Goal: Task Accomplishment & Management: Complete application form

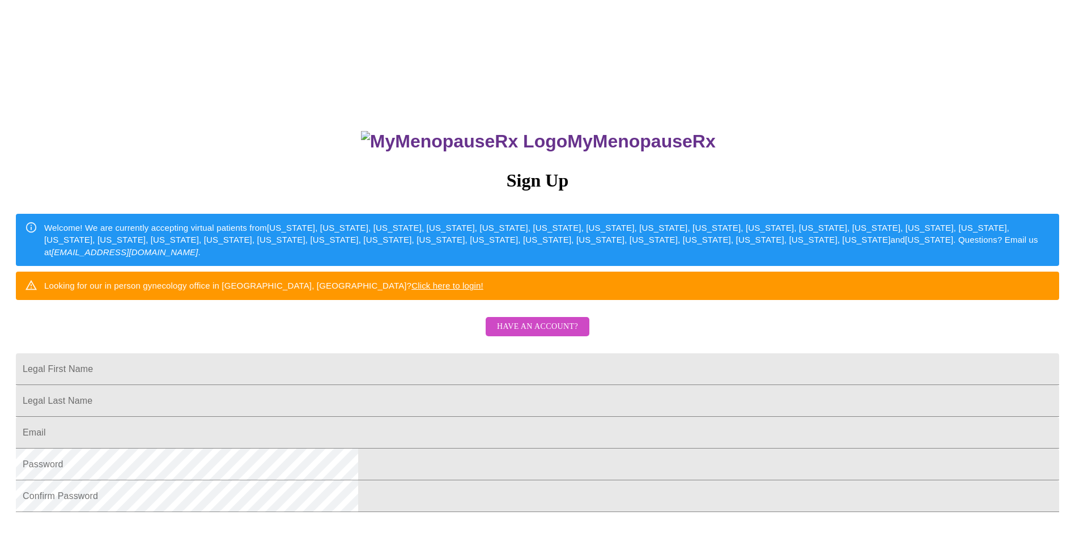
click at [562, 334] on span "Have an account?" at bounding box center [537, 327] width 81 height 14
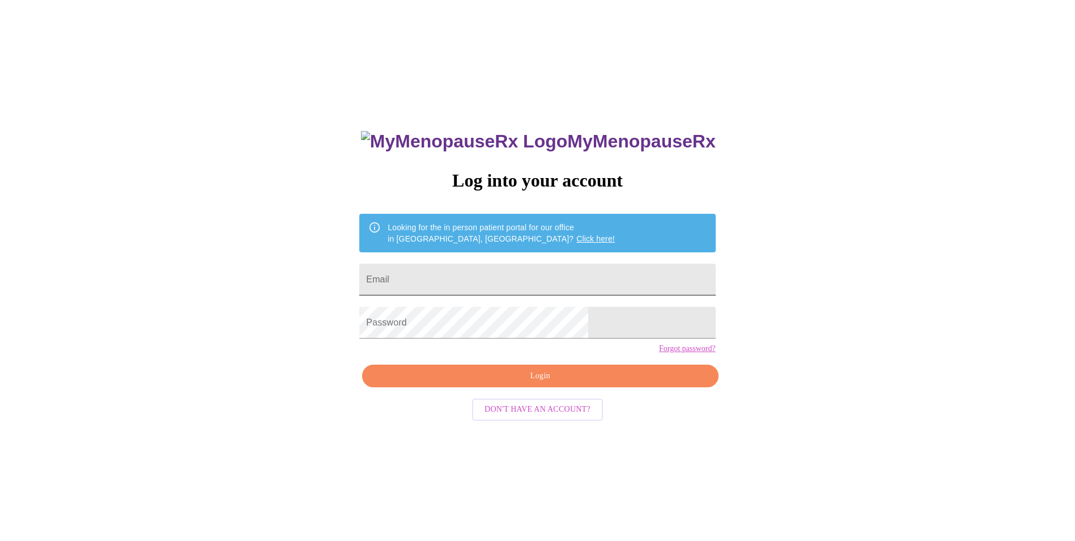
click at [631, 285] on input "Email" at bounding box center [537, 280] width 356 height 32
type input "[EMAIL_ADDRESS][DOMAIN_NAME]"
click at [607, 383] on span "Login" at bounding box center [540, 376] width 330 height 14
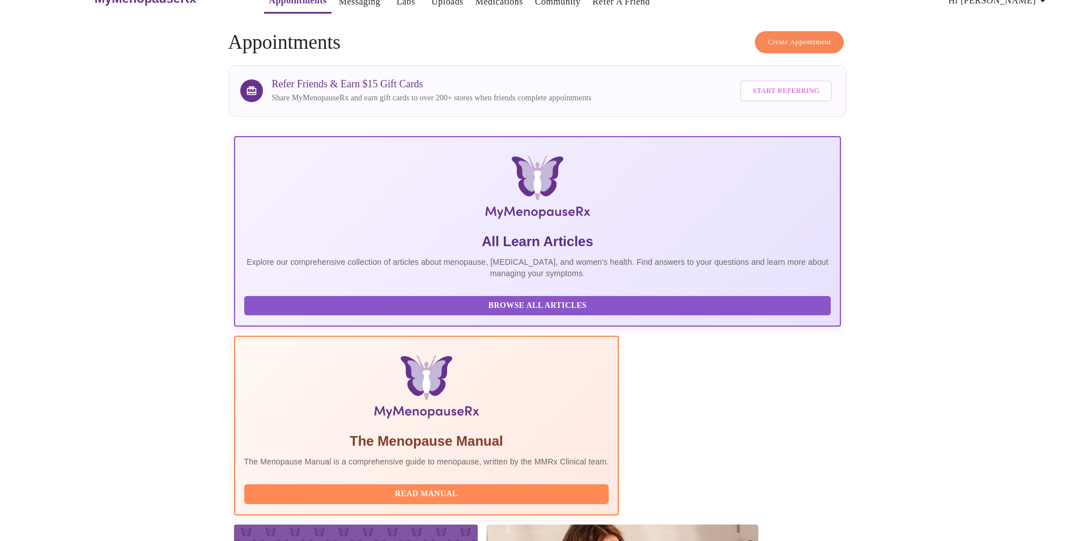
scroll to position [80, 0]
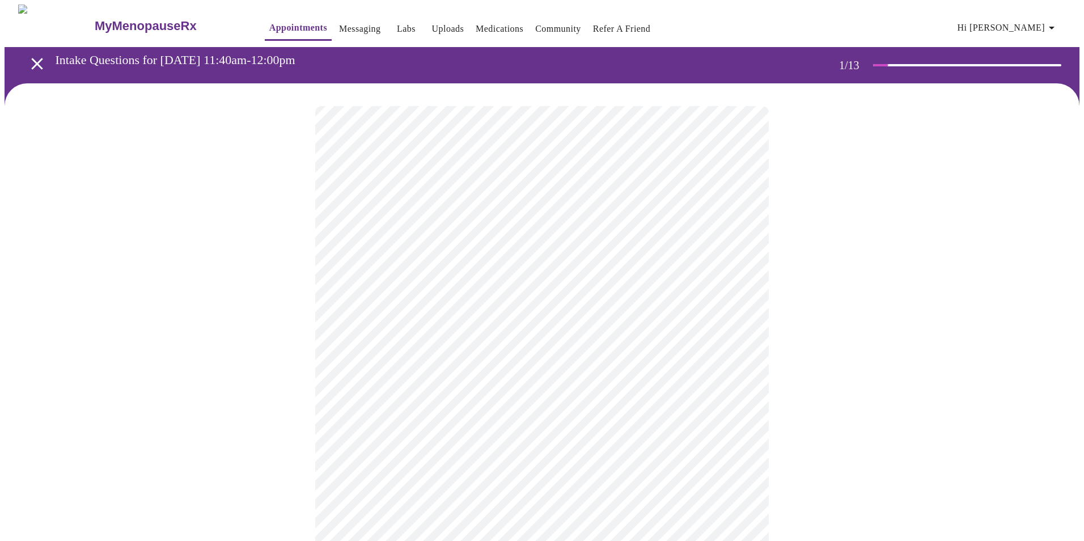
click at [548, 248] on body "MyMenopauseRx Appointments Messaging Labs Uploads Medications Community Refer a…" at bounding box center [542, 526] width 1075 height 1042
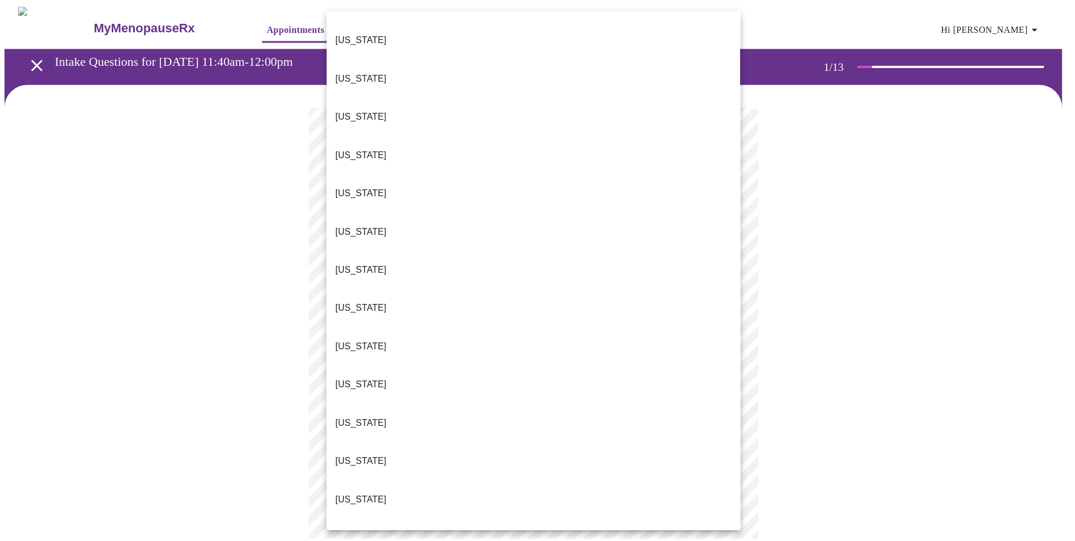
scroll to position [914, 0]
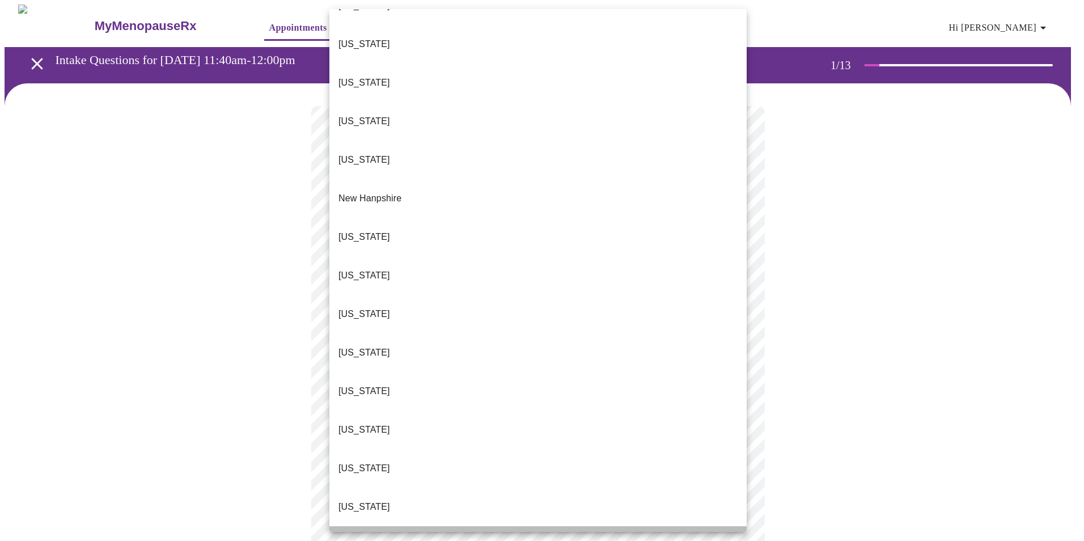
click at [607, 526] on li "[US_STATE]" at bounding box center [537, 545] width 417 height 39
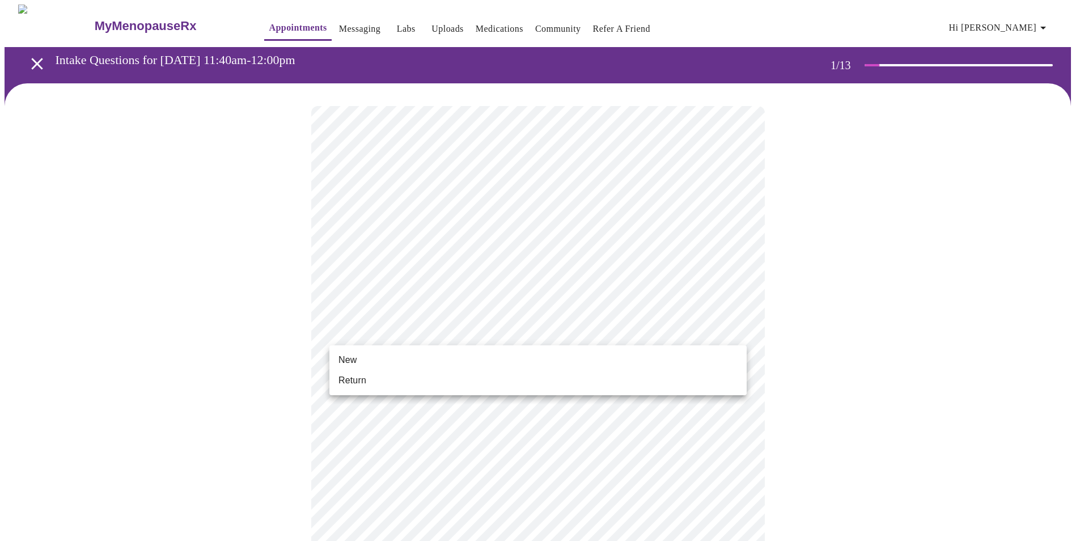
click at [608, 337] on body "MyMenopauseRx Appointments Messaging Labs Uploads Medications Community Refer a…" at bounding box center [542, 523] width 1075 height 1036
click at [600, 358] on li "New" at bounding box center [537, 360] width 417 height 20
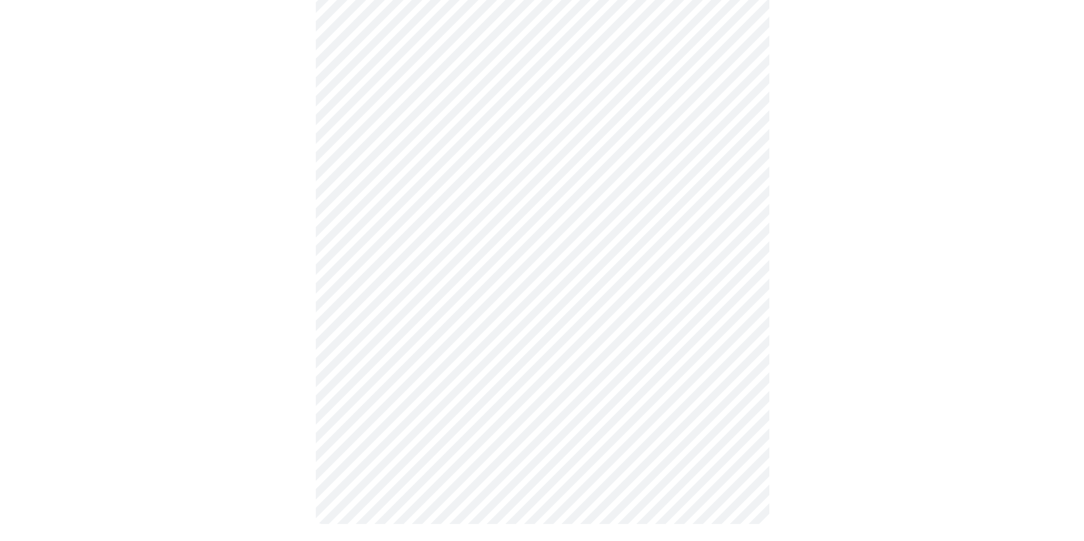
scroll to position [479, 0]
click at [727, 372] on body "MyMenopauseRx Appointments Messaging Labs Uploads Medications Community Refer a…" at bounding box center [538, 36] width 1066 height 1020
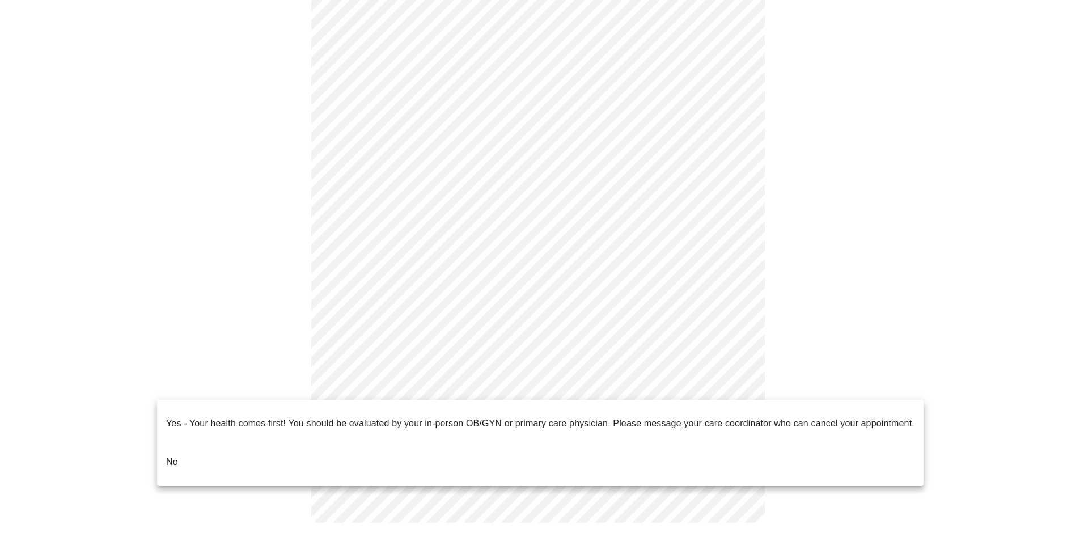
click at [608, 443] on li "No" at bounding box center [540, 462] width 766 height 39
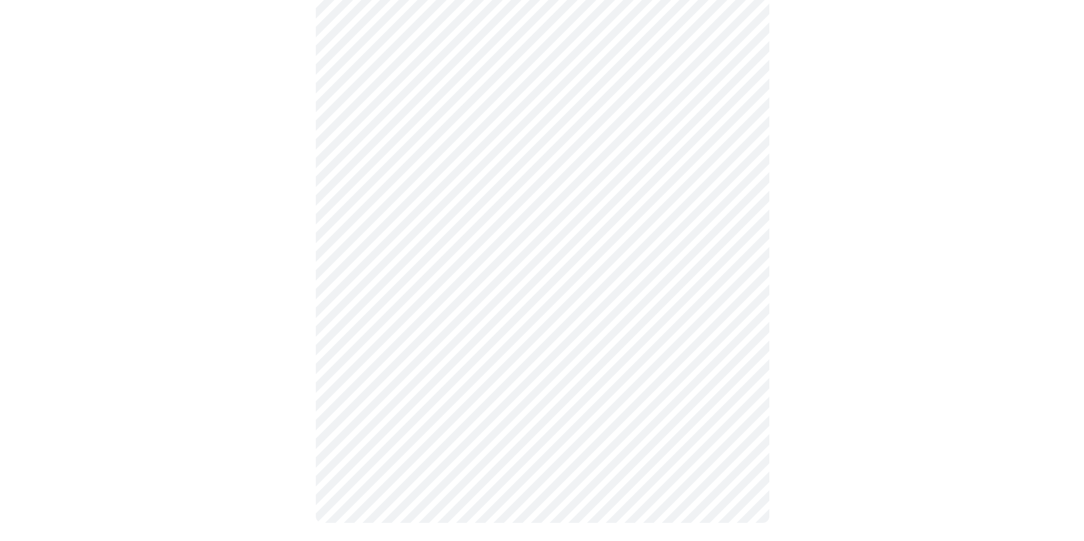
scroll to position [0, 0]
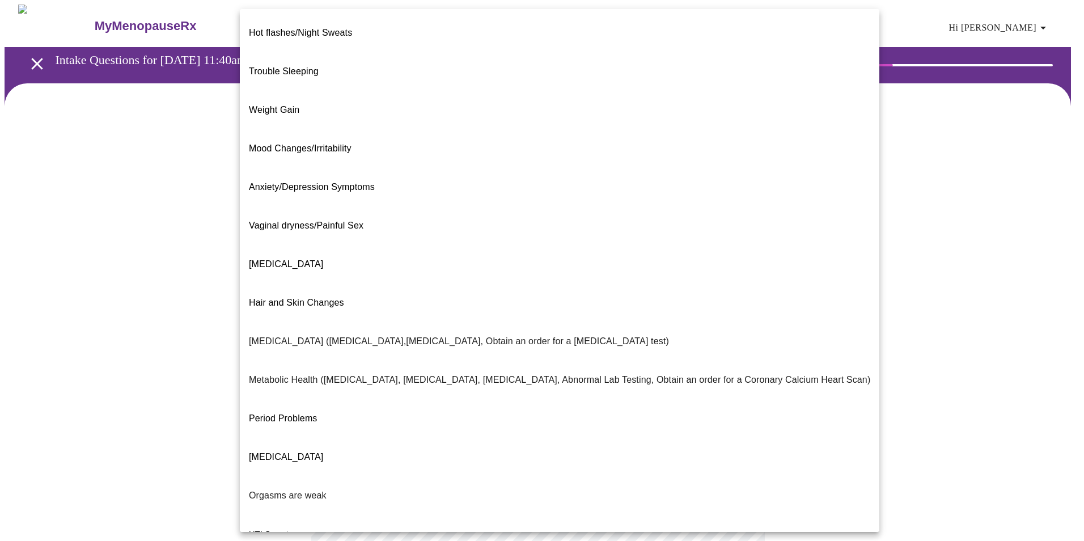
click at [592, 229] on body "MyMenopauseRx Appointments Messaging Labs Uploads Medications Community Refer a…" at bounding box center [542, 345] width 1075 height 681
drag, startPoint x: 836, startPoint y: 372, endPoint x: 844, endPoint y: 323, distance: 49.9
click at [844, 323] on div at bounding box center [542, 270] width 1084 height 541
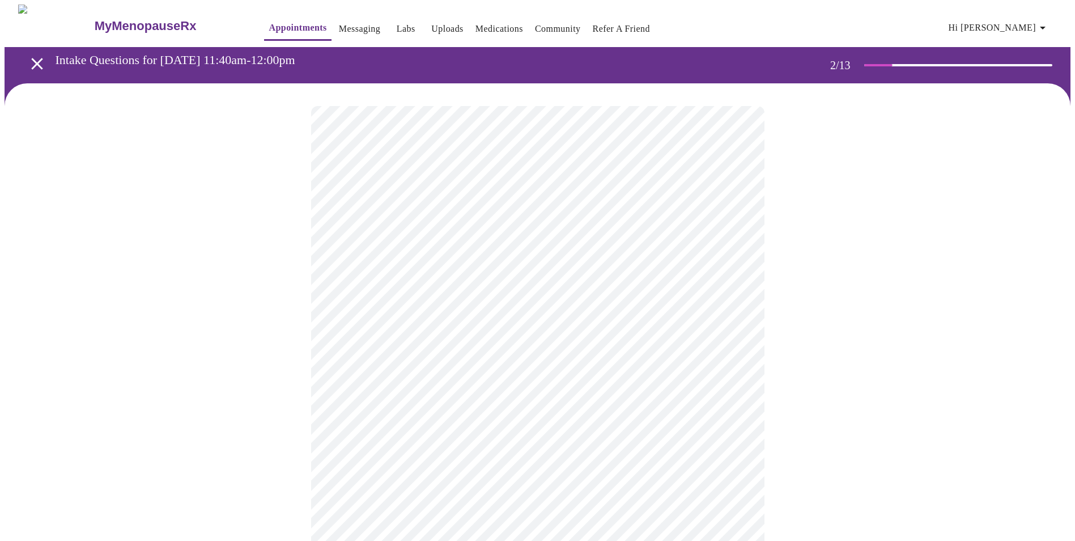
click at [740, 235] on body "MyMenopauseRx Appointments Messaging Labs Uploads Medications Community Refer a…" at bounding box center [538, 345] width 1066 height 681
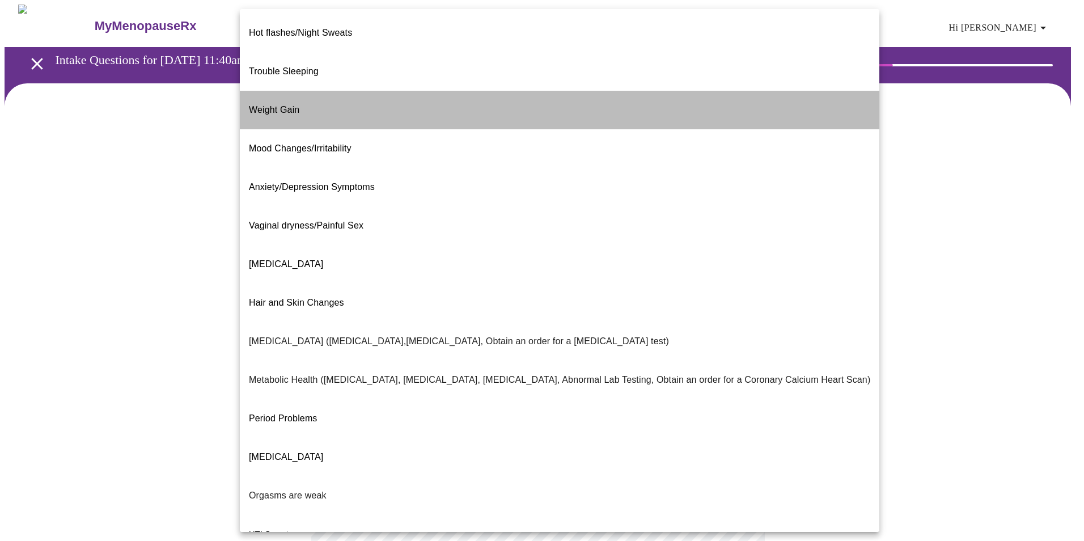
click at [570, 93] on li "Weight Gain" at bounding box center [559, 110] width 639 height 39
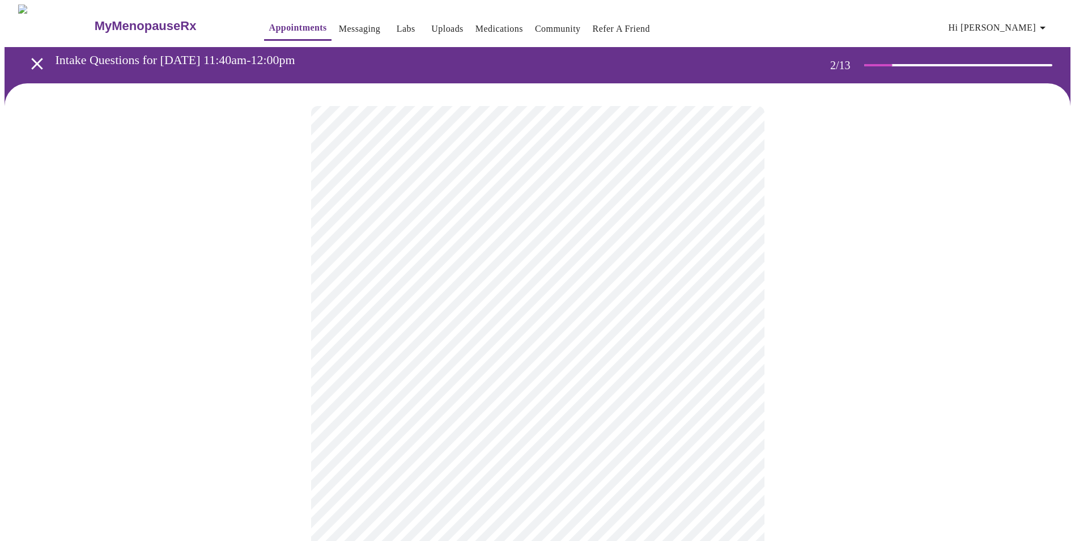
click at [557, 343] on body "MyMenopauseRx Appointments Messaging Labs Uploads Medications Community Refer a…" at bounding box center [538, 342] width 1066 height 675
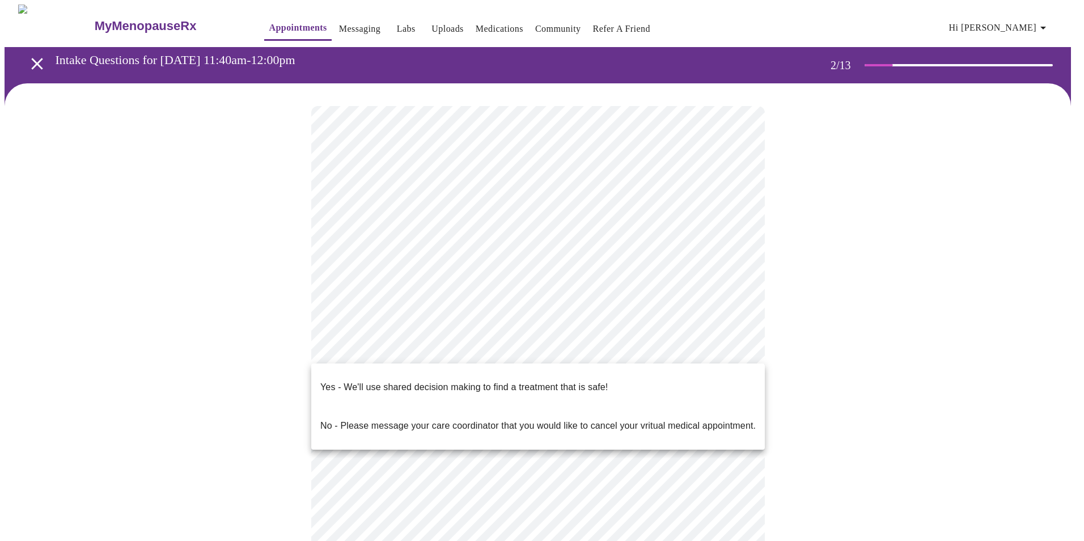
click at [541, 380] on p "Yes - We'll use shared decision making to find a treatment that is safe!" at bounding box center [463, 387] width 287 height 14
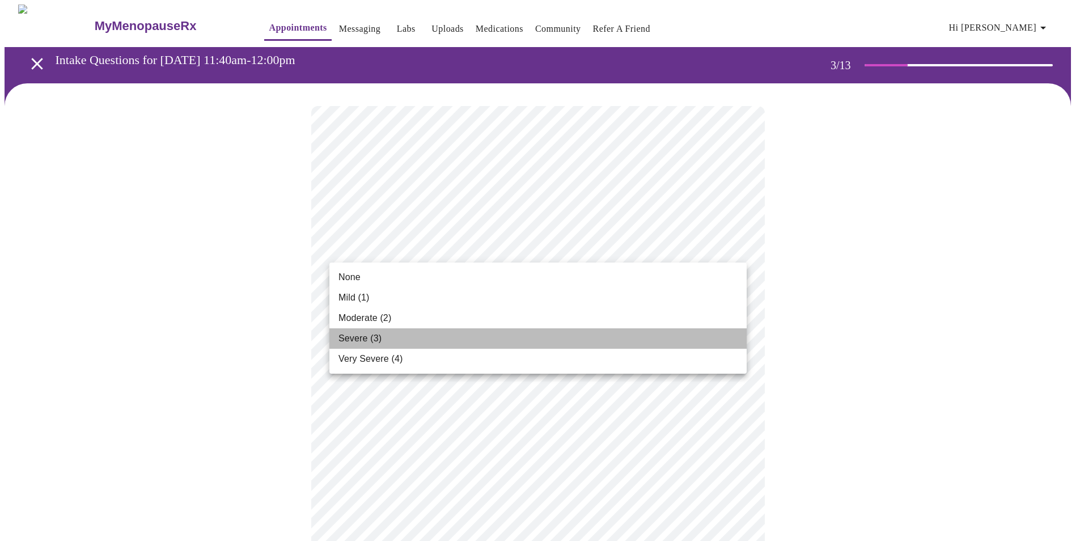
click at [647, 333] on li "Severe (3)" at bounding box center [537, 338] width 417 height 20
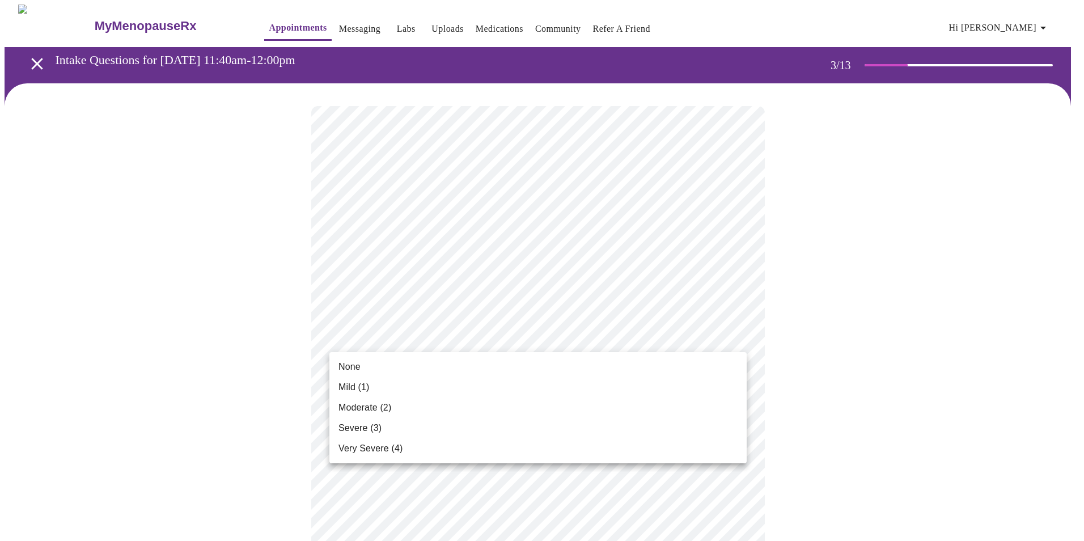
click at [598, 363] on li "None" at bounding box center [537, 367] width 417 height 20
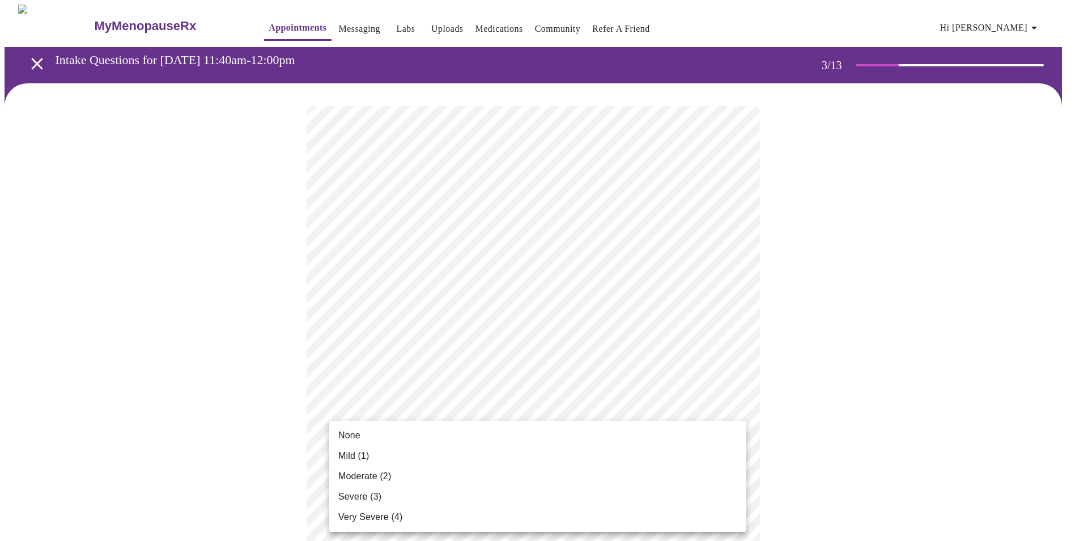
click at [577, 468] on li "Moderate (2)" at bounding box center [537, 476] width 417 height 20
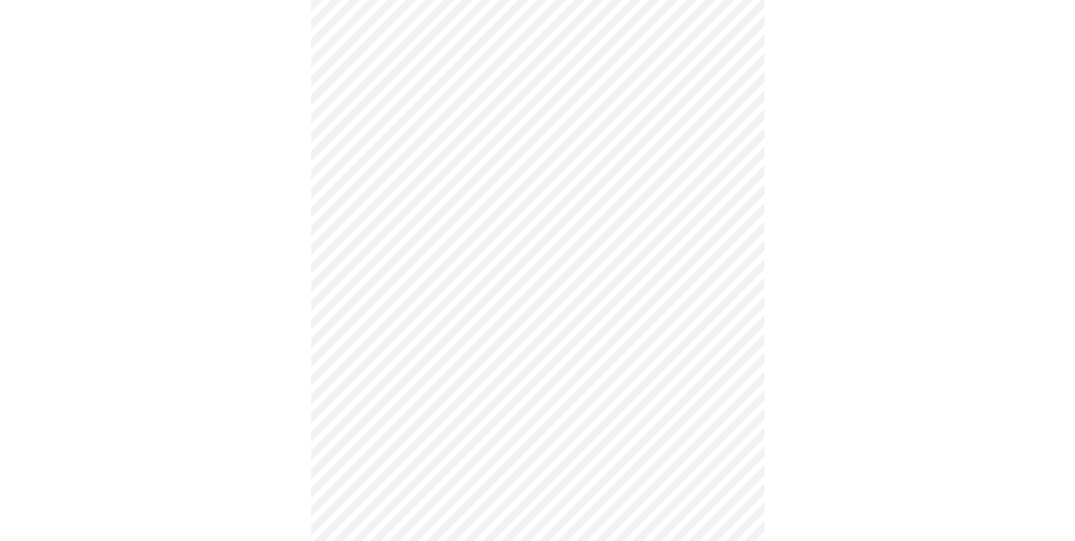
scroll to position [230, 0]
click at [561, 289] on body "MyMenopauseRx Appointments Messaging Labs Uploads Medications Community Refer a…" at bounding box center [542, 504] width 1075 height 1460
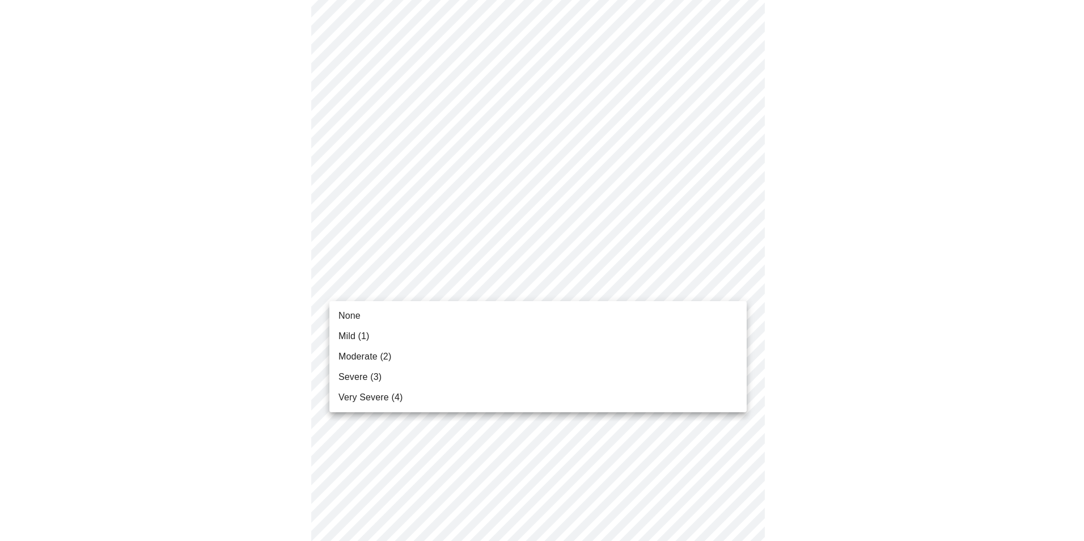
click at [536, 328] on li "Mild (1)" at bounding box center [537, 336] width 417 height 20
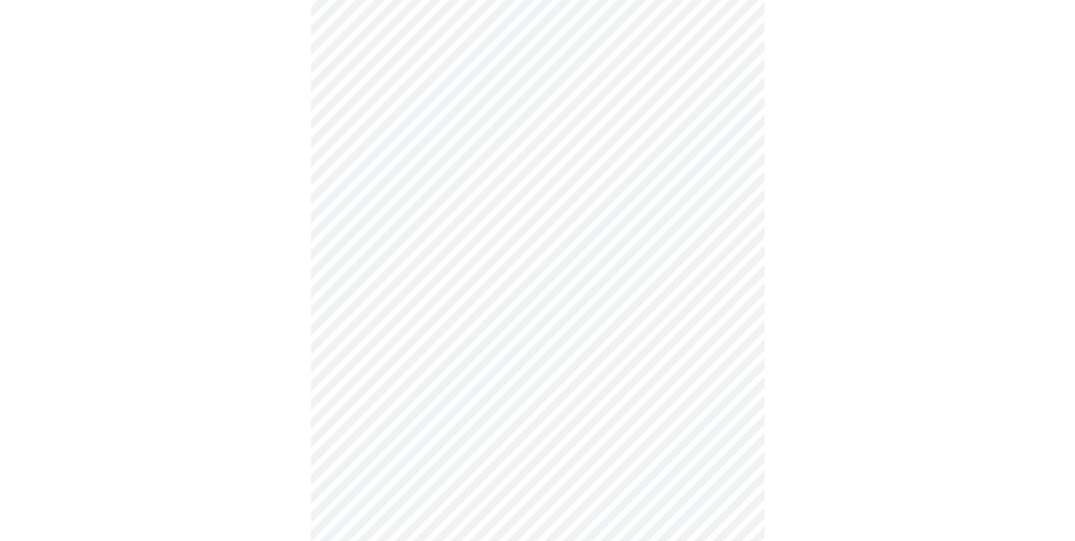
click at [535, 354] on body "MyMenopauseRx Appointments Messaging Labs Uploads Medications Community Refer a…" at bounding box center [538, 496] width 1066 height 1444
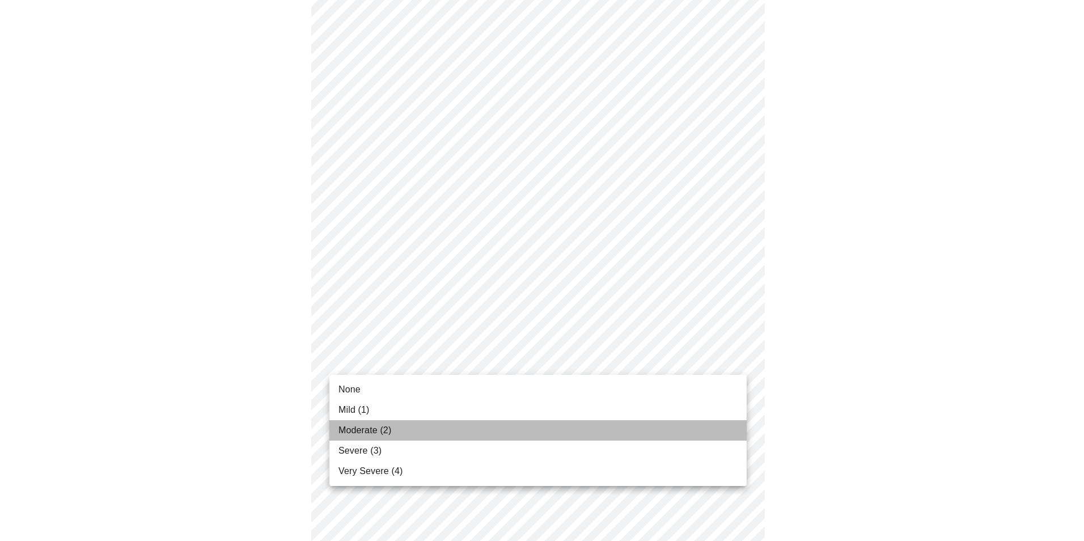
click at [499, 430] on li "Moderate (2)" at bounding box center [537, 430] width 417 height 20
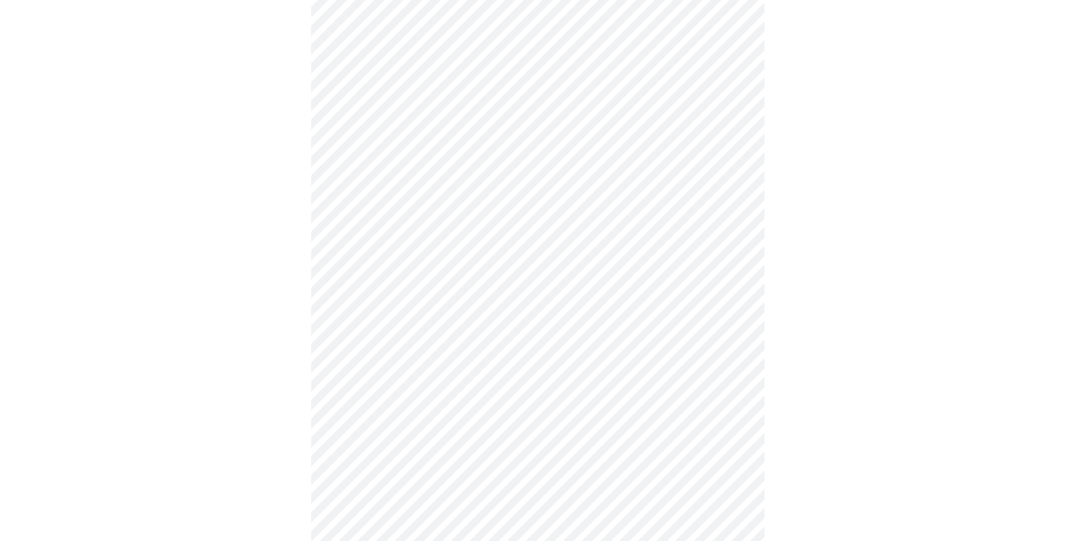
click at [499, 430] on body "MyMenopauseRx Appointments Messaging Labs Uploads Medications Community Refer a…" at bounding box center [538, 488] width 1066 height 1428
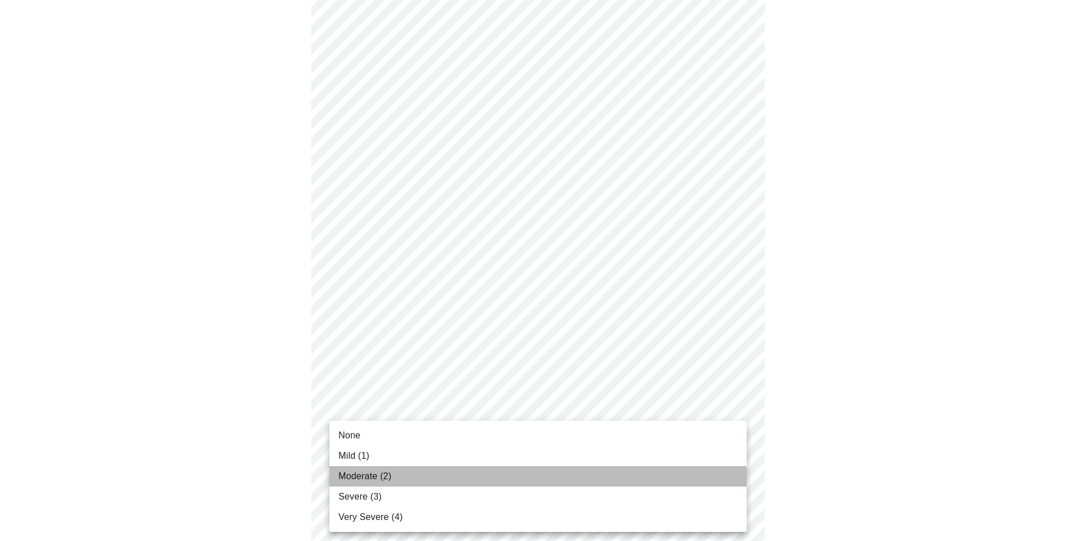
click at [485, 469] on li "Moderate (2)" at bounding box center [537, 476] width 417 height 20
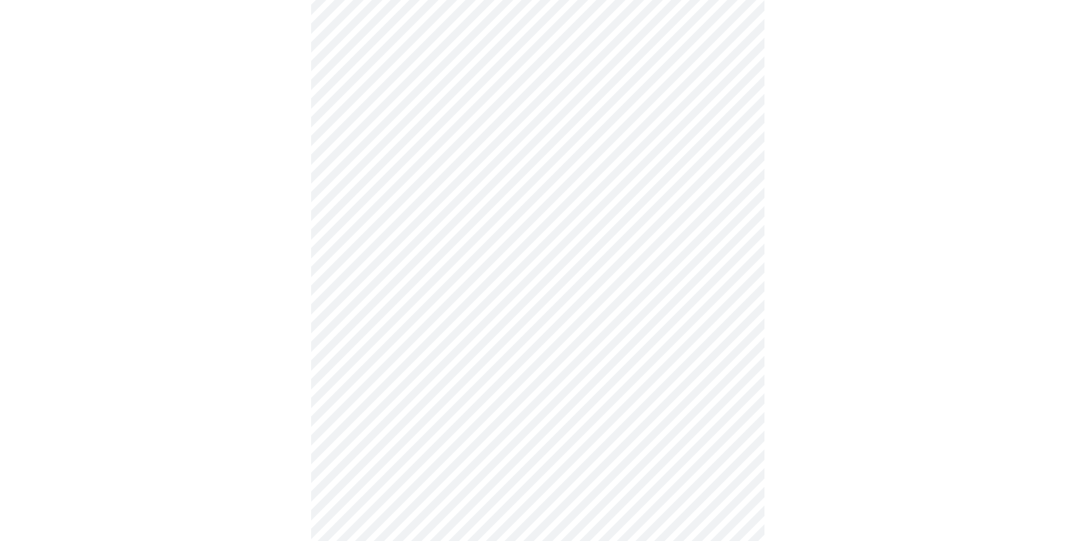
scroll to position [515, 0]
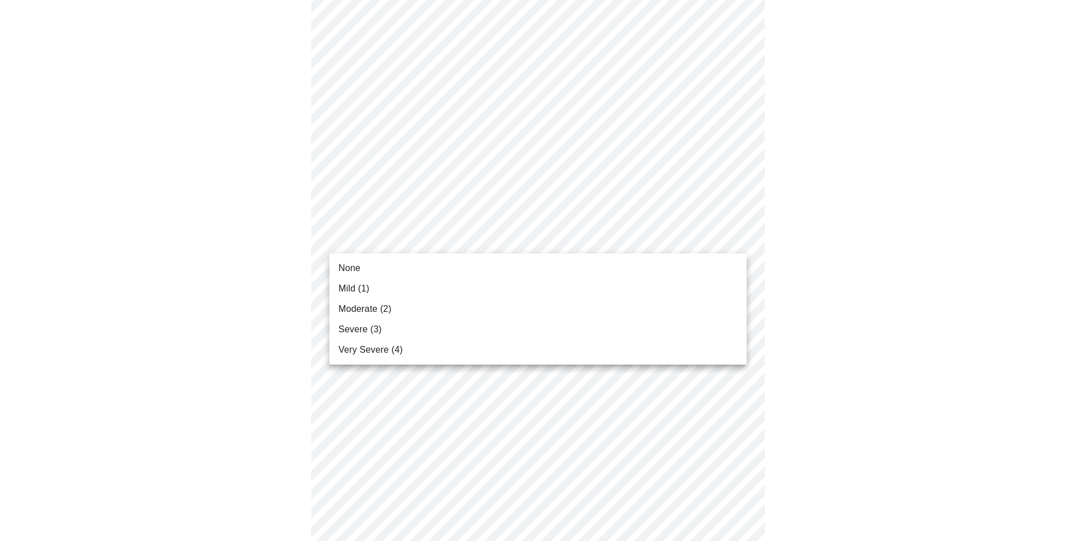
click at [502, 242] on body "MyMenopauseRx Appointments Messaging Labs Uploads Medications Community Refer a…" at bounding box center [542, 196] width 1075 height 1413
click at [484, 303] on li "Moderate (2)" at bounding box center [537, 309] width 417 height 20
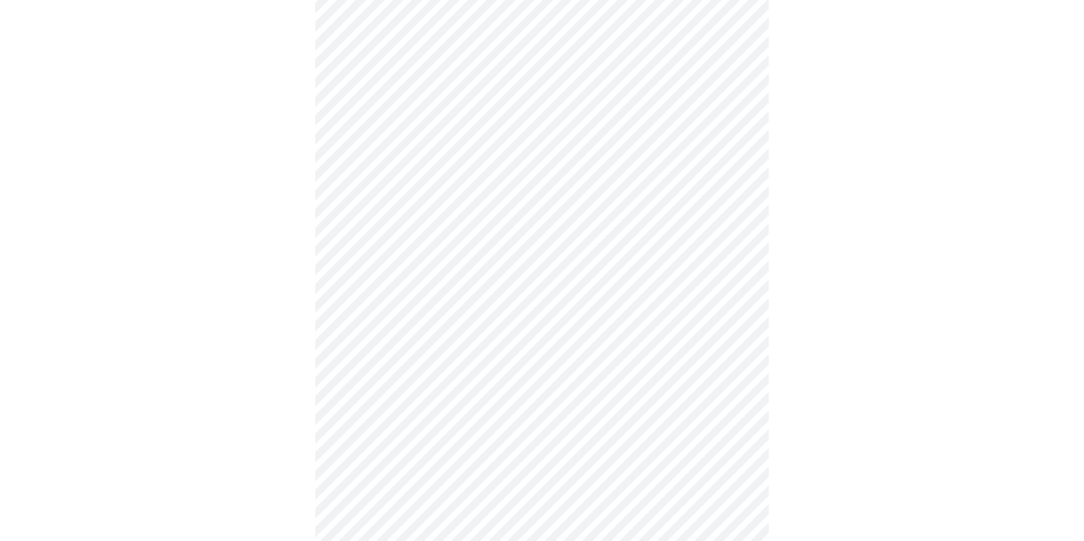
click at [490, 321] on body "MyMenopauseRx Appointments Messaging Labs Uploads Medications Community Refer a…" at bounding box center [542, 188] width 1075 height 1397
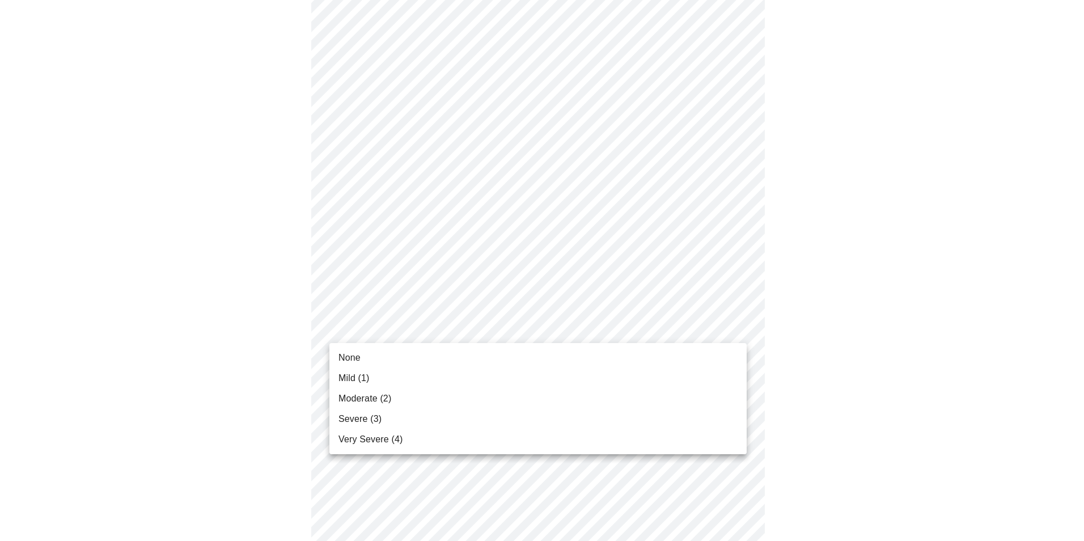
click at [476, 356] on li "None" at bounding box center [537, 357] width 417 height 20
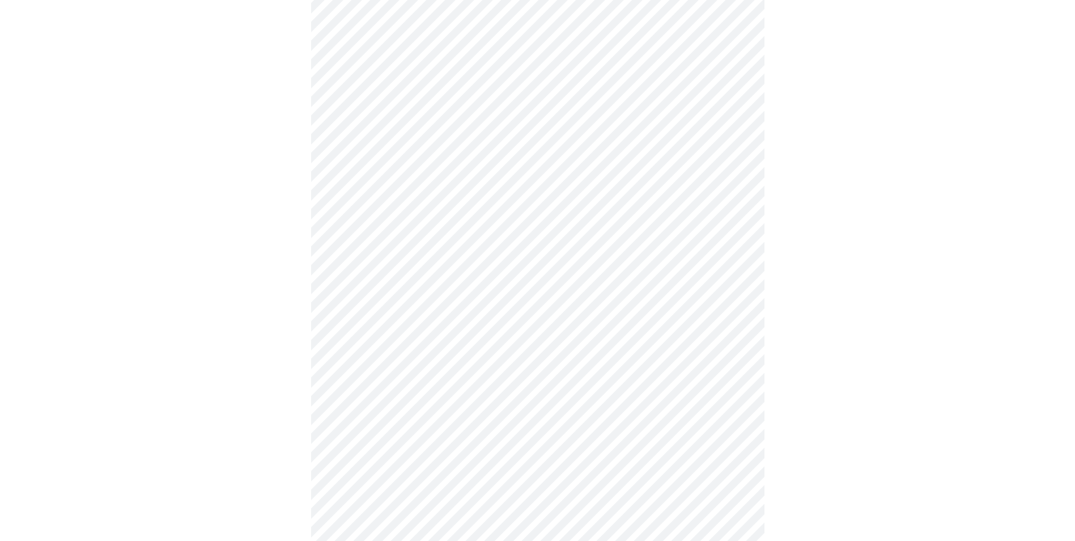
click at [490, 413] on body "MyMenopauseRx Appointments Messaging Labs Uploads Medications Community Refer a…" at bounding box center [538, 180] width 1066 height 1381
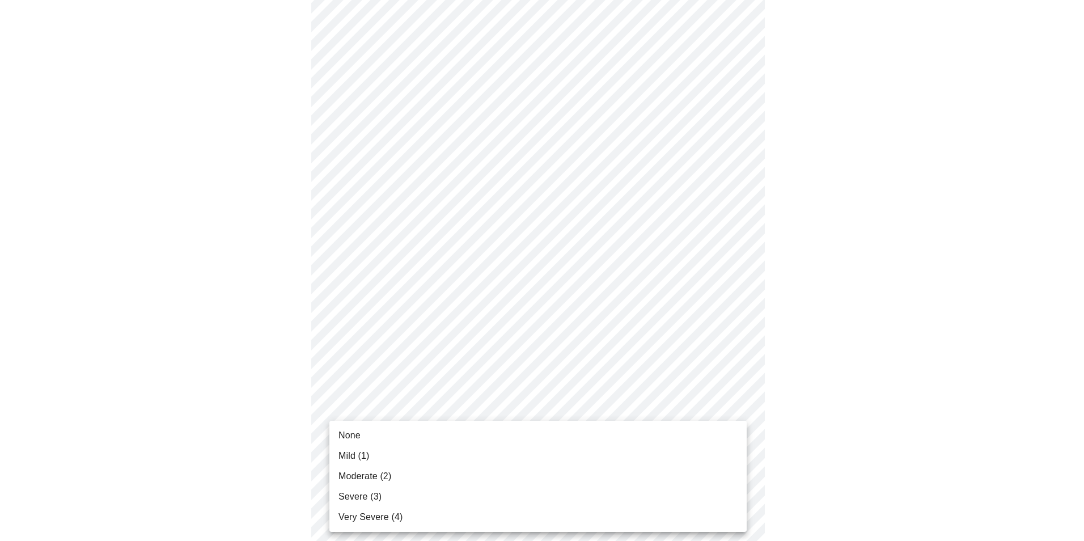
click at [473, 459] on li "Mild (1)" at bounding box center [537, 456] width 417 height 20
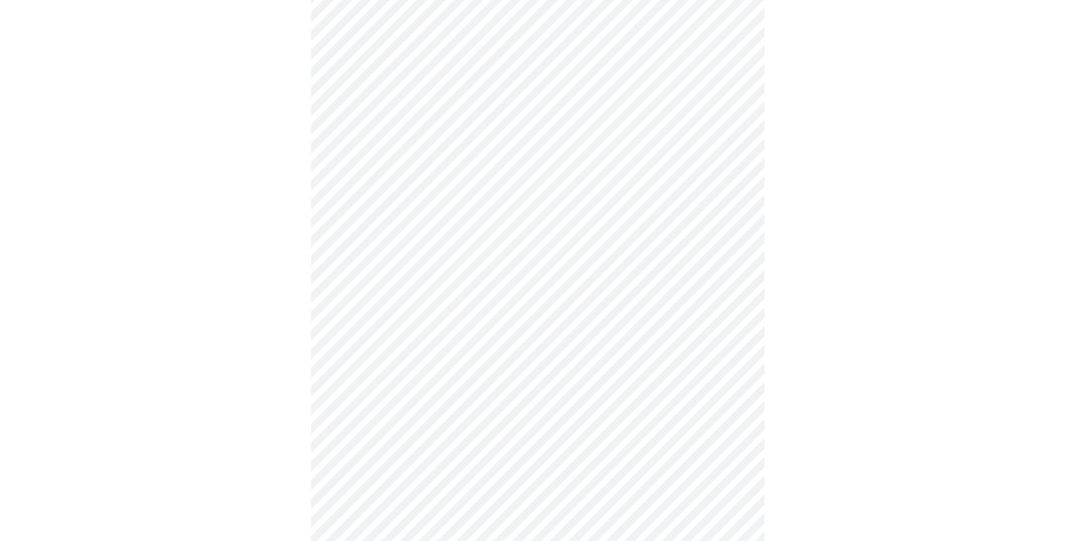
scroll to position [788, 0]
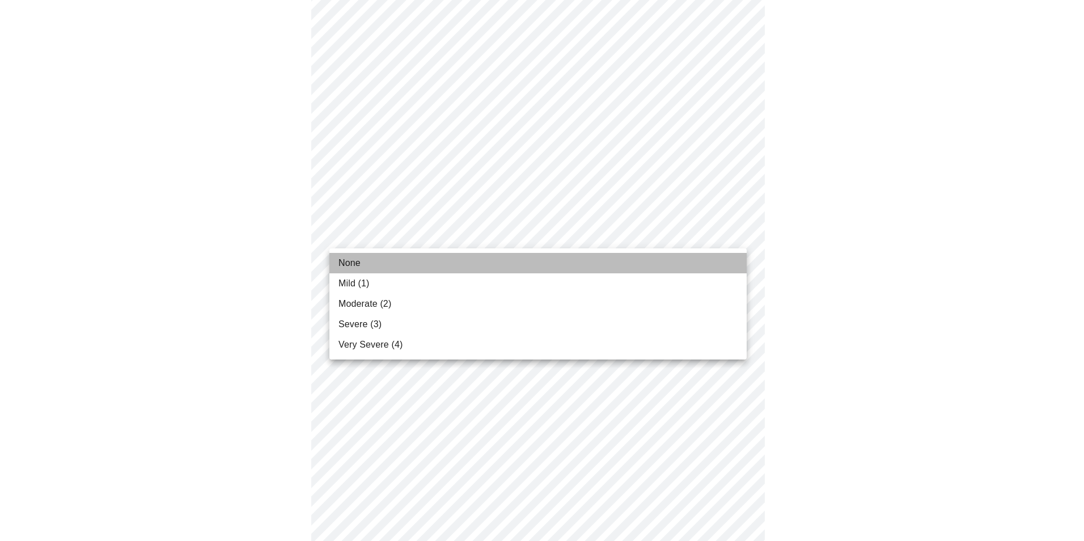
click at [618, 260] on li "None" at bounding box center [537, 263] width 417 height 20
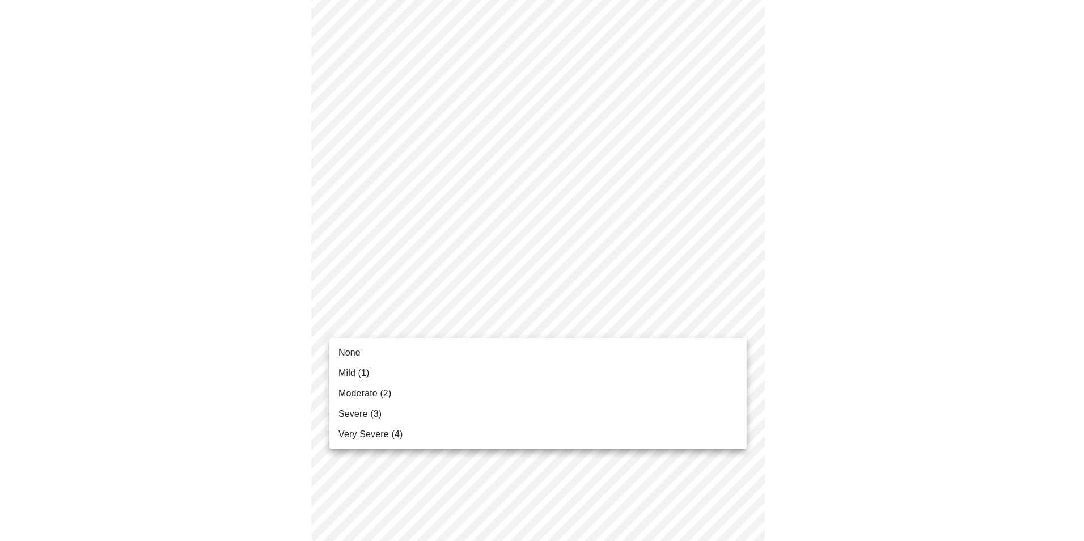
click at [570, 366] on li "Mild (1)" at bounding box center [537, 373] width 417 height 20
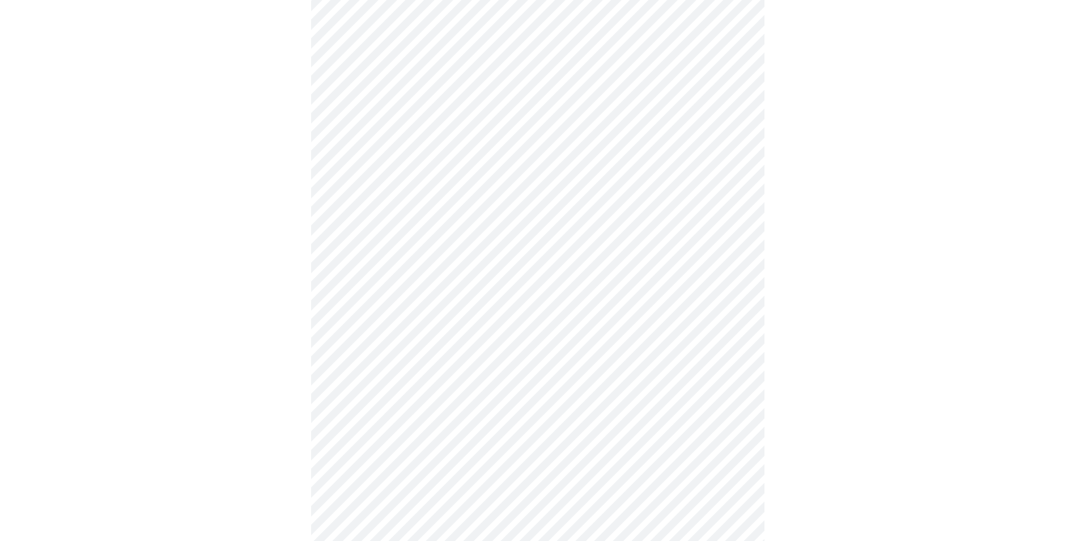
scroll to position [164, 0]
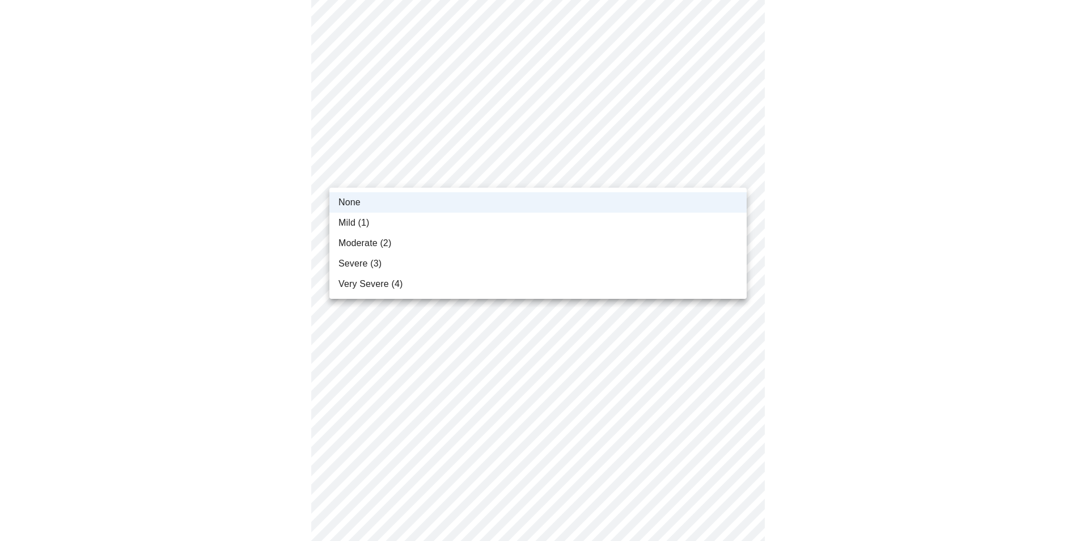
click at [724, 174] on body "MyMenopauseRx Appointments Messaging Labs Uploads Medications Community Refer a…" at bounding box center [542, 507] width 1075 height 1334
click at [692, 215] on li "Mild (1)" at bounding box center [537, 223] width 417 height 20
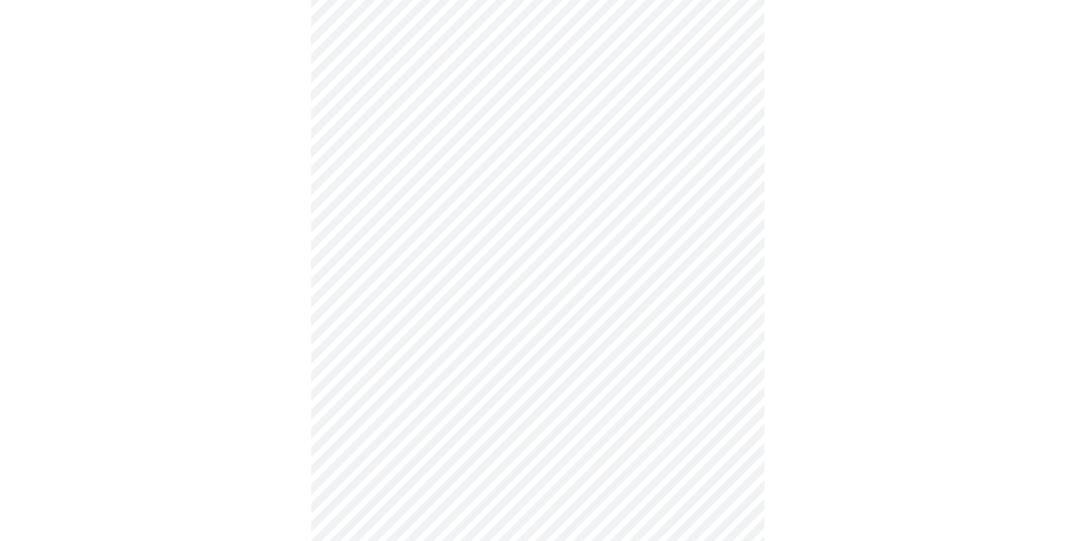
click at [701, 265] on body "MyMenopauseRx Appointments Messaging Labs Uploads Medications Community Refer a…" at bounding box center [538, 507] width 1066 height 1334
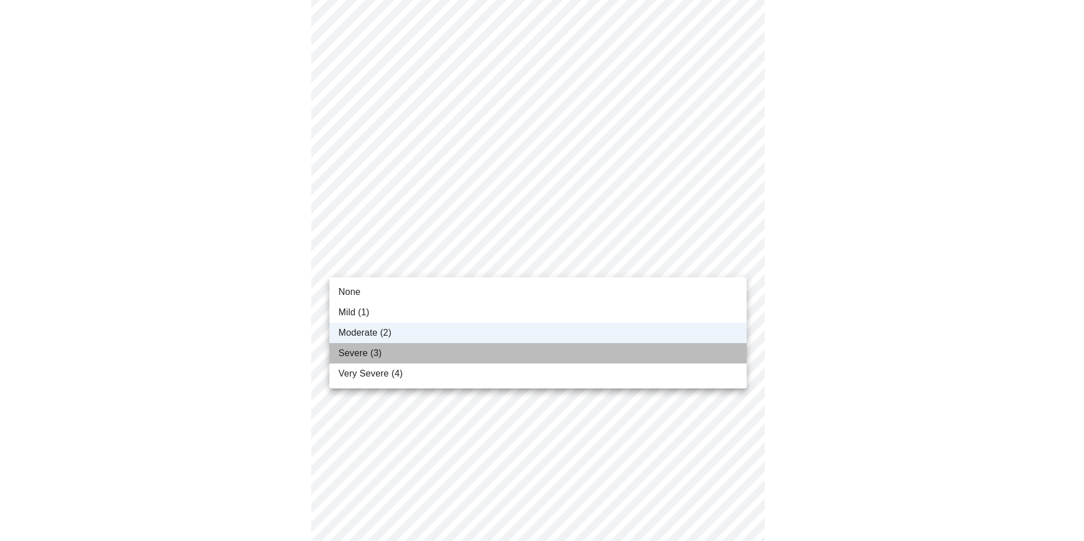
click at [674, 349] on li "Severe (3)" at bounding box center [537, 353] width 417 height 20
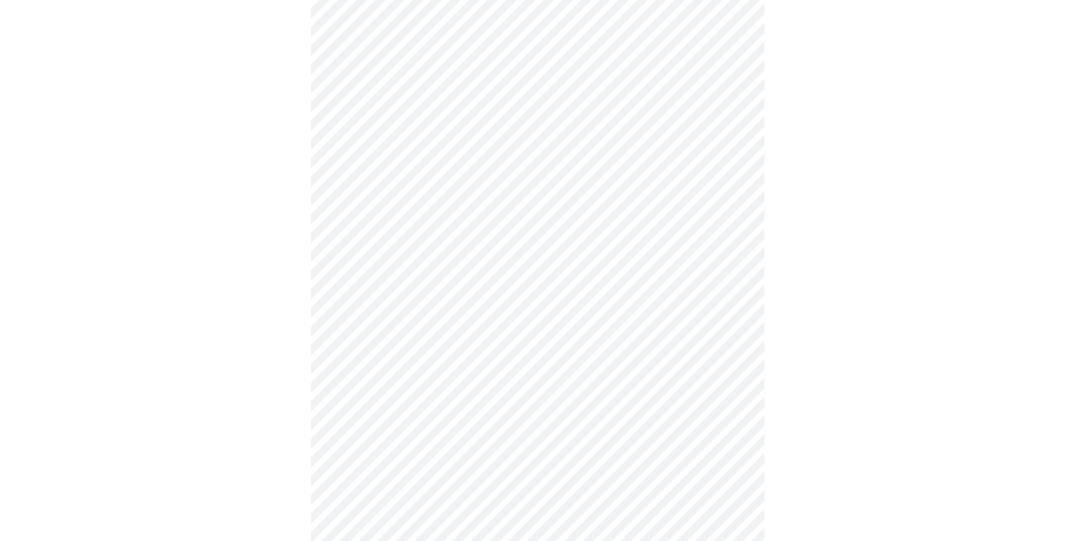
scroll to position [436, 0]
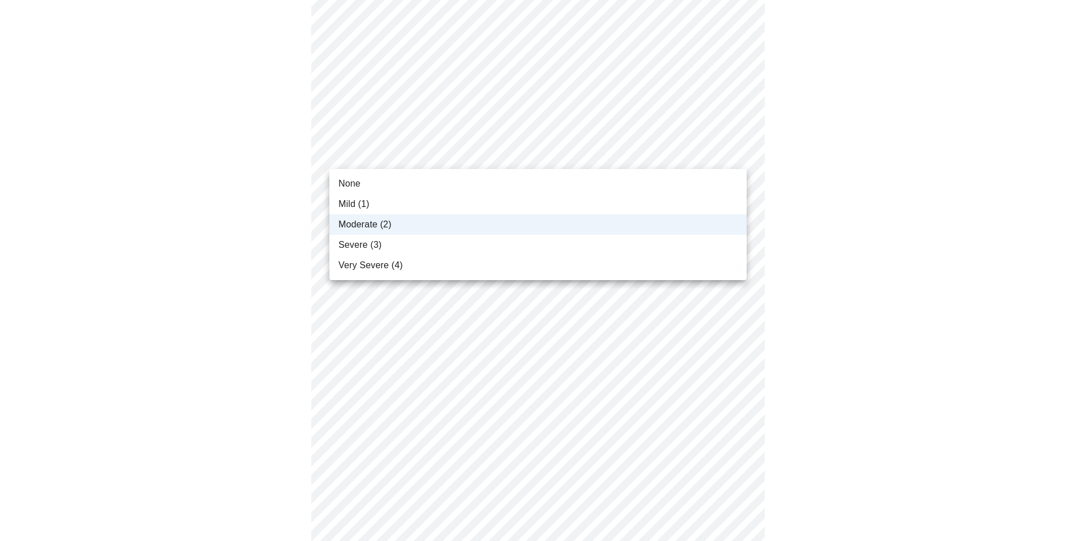
click at [638, 155] on body "MyMenopauseRx Appointments Messaging Labs Uploads Medications Community Refer a…" at bounding box center [542, 236] width 1075 height 1334
click at [582, 240] on li "Severe (3)" at bounding box center [537, 245] width 417 height 20
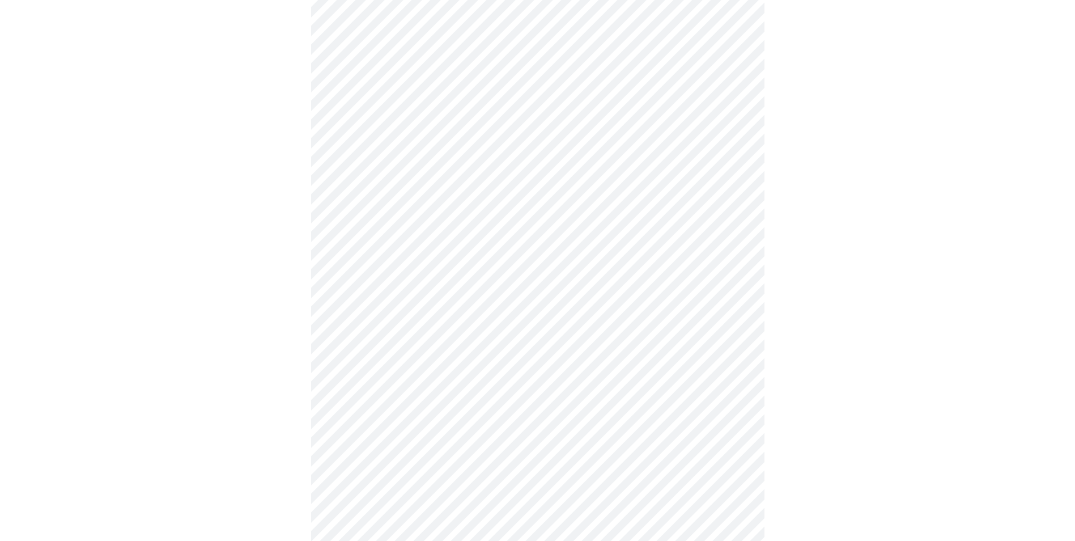
click at [658, 309] on body "MyMenopauseRx Appointments Messaging Labs Uploads Medications Community Refer a…" at bounding box center [538, 236] width 1066 height 1334
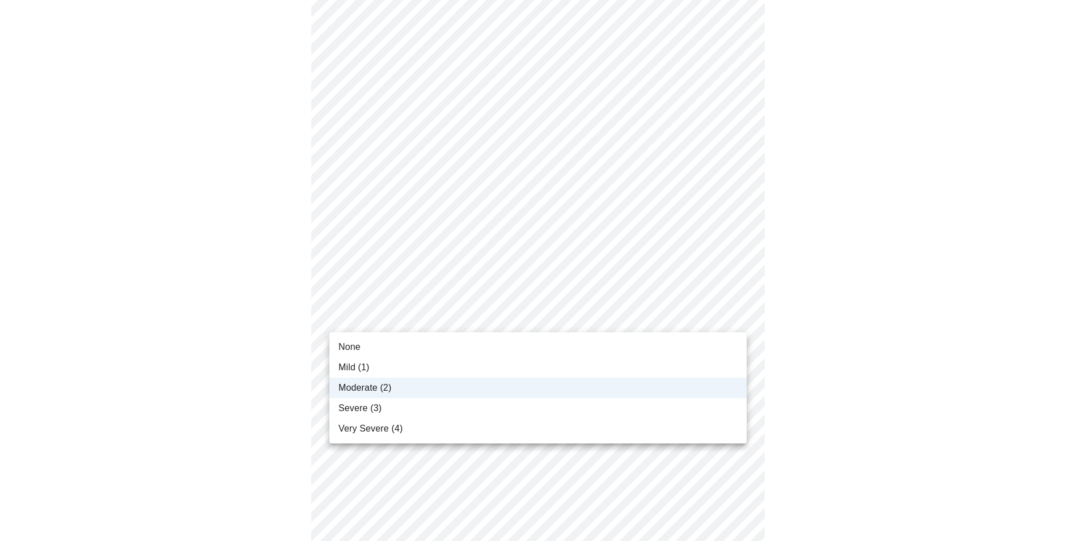
click at [658, 309] on div at bounding box center [542, 270] width 1084 height 541
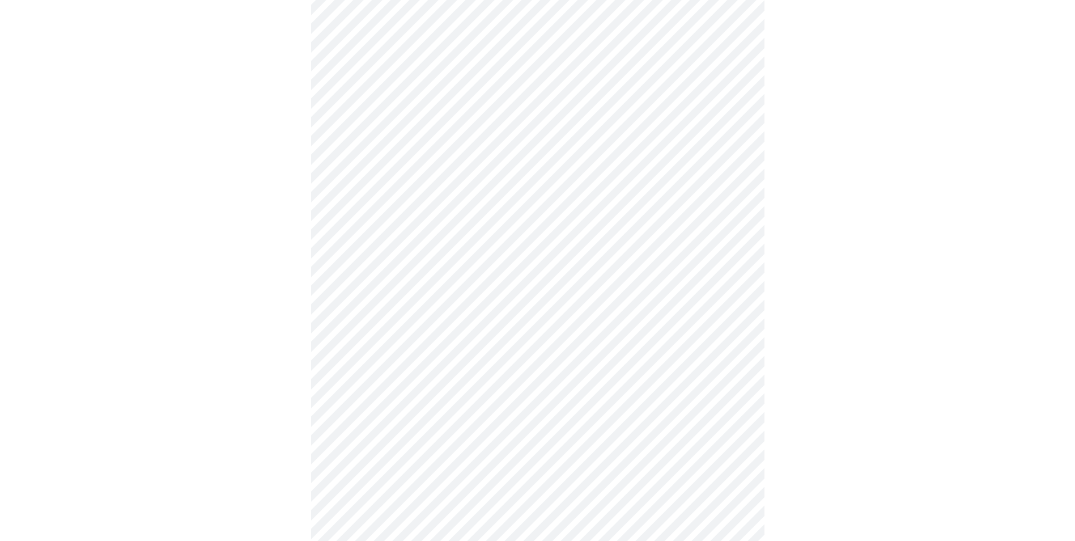
scroll to position [752, 0]
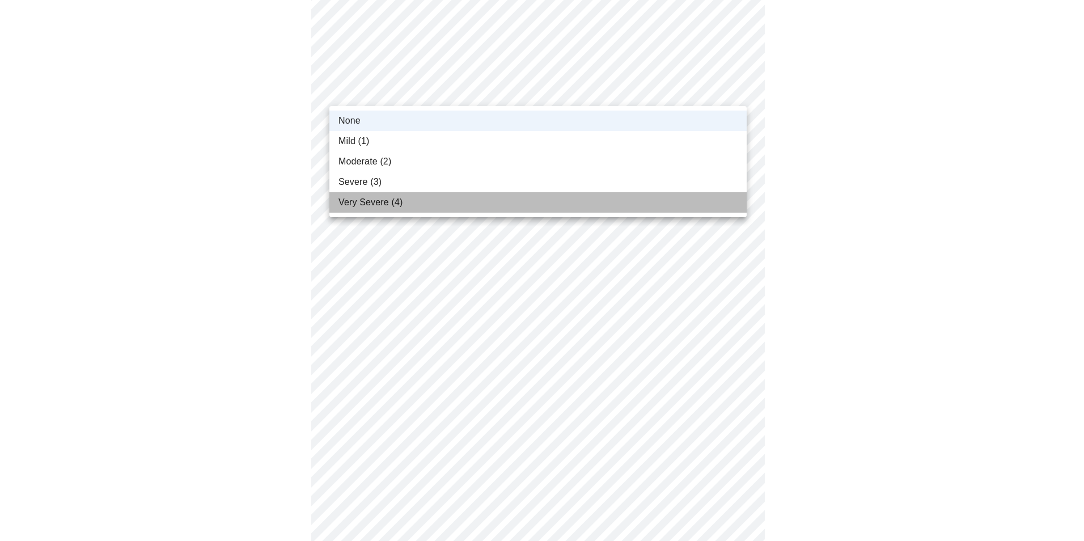
click at [453, 204] on li "Very Severe (4)" at bounding box center [537, 202] width 417 height 20
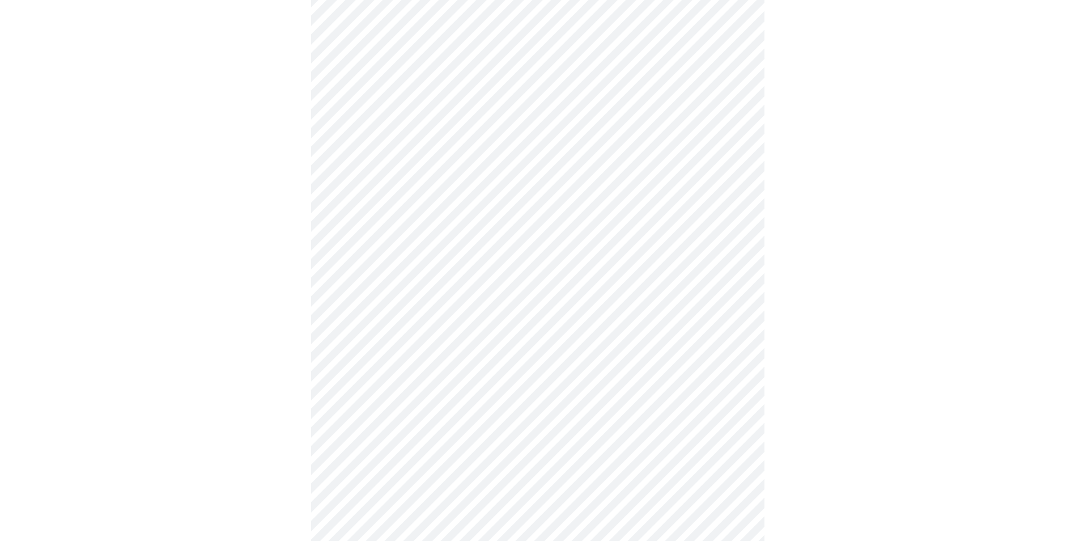
scroll to position [472, 0]
click at [516, 184] on body "MyMenopauseRx Appointments Messaging Labs Uploads Medications Community Refer a…" at bounding box center [538, 68] width 1066 height 1073
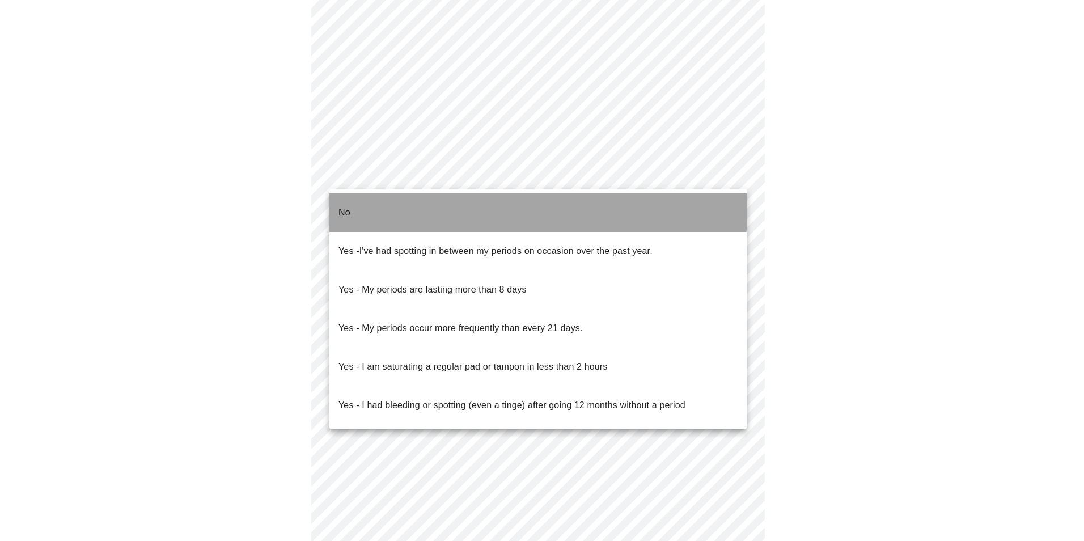
click at [508, 201] on li "No" at bounding box center [537, 212] width 417 height 39
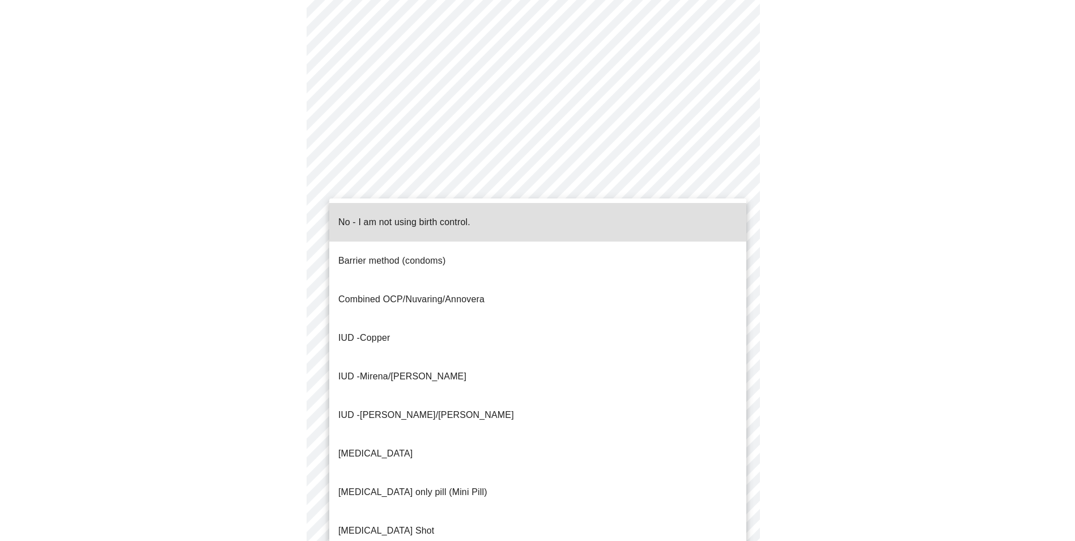
click at [505, 256] on body "MyMenopauseRx Appointments Messaging Labs Uploads Medications Community Refer a…" at bounding box center [538, 65] width 1066 height 1066
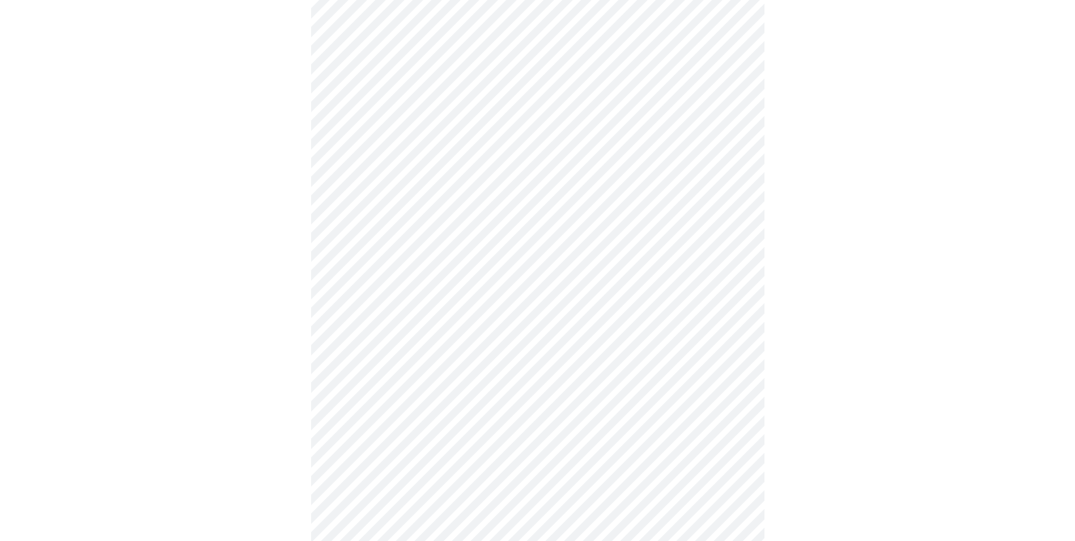
click at [374, 346] on body "MyMenopauseRx Appointments Messaging Labs Uploads Medications Community Refer a…" at bounding box center [538, 61] width 1066 height 1059
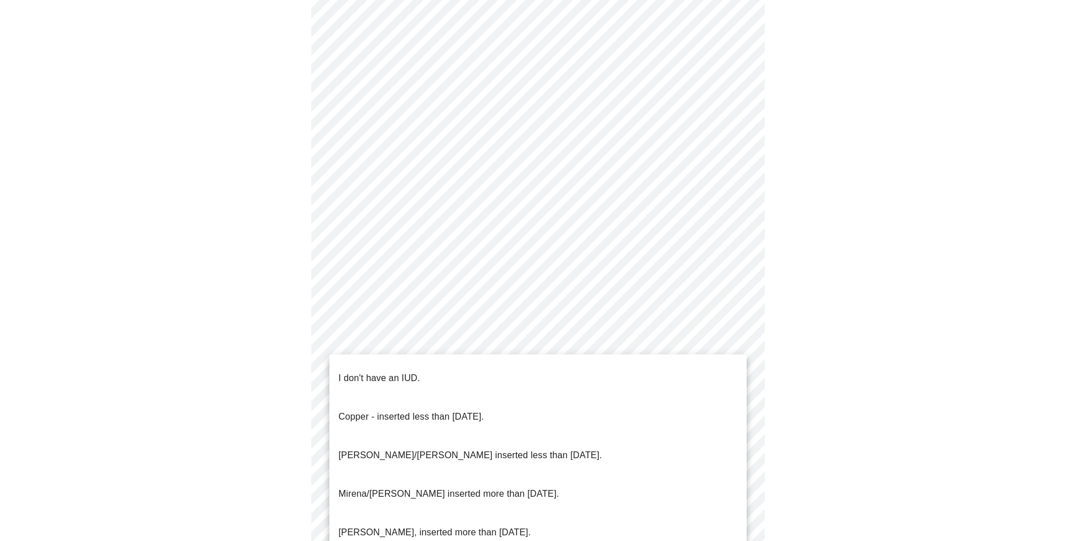
click at [374, 371] on p "I don't have an IUD." at bounding box center [379, 378] width 82 height 14
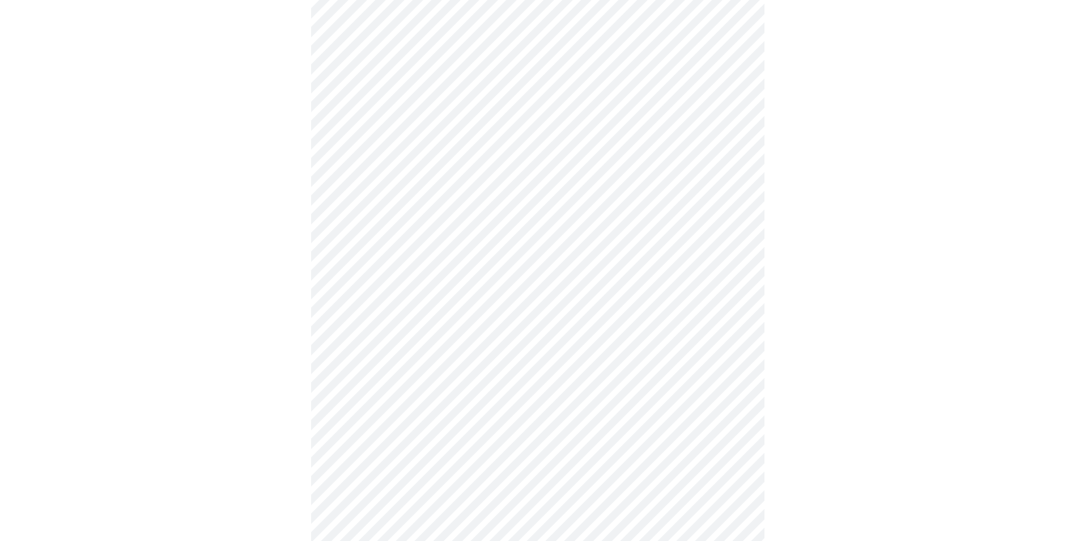
click at [379, 416] on body "MyMenopauseRx Appointments Messaging Labs Uploads Medications Community Refer a…" at bounding box center [538, 58] width 1066 height 1053
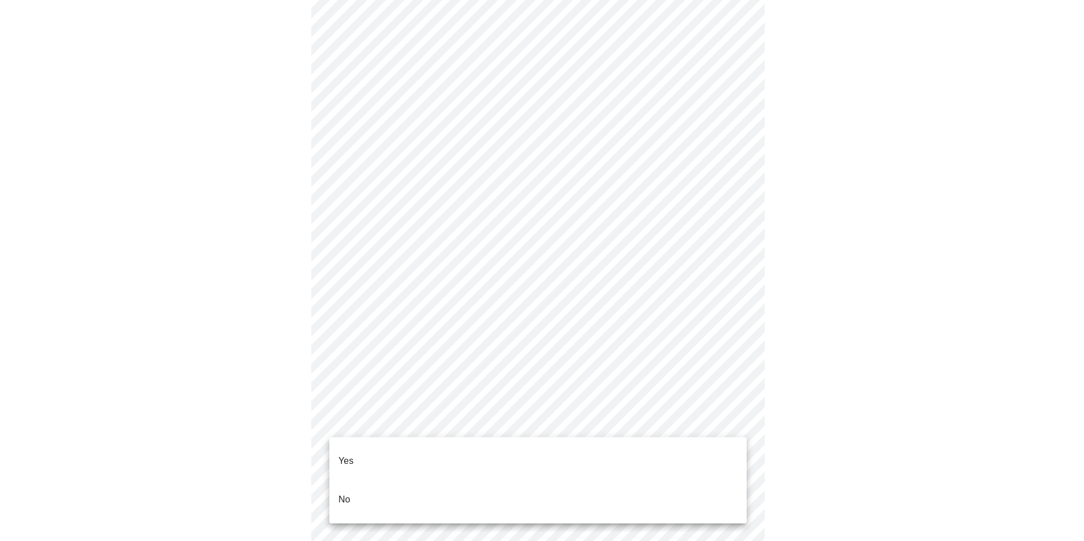
click at [372, 480] on li "No" at bounding box center [537, 499] width 417 height 39
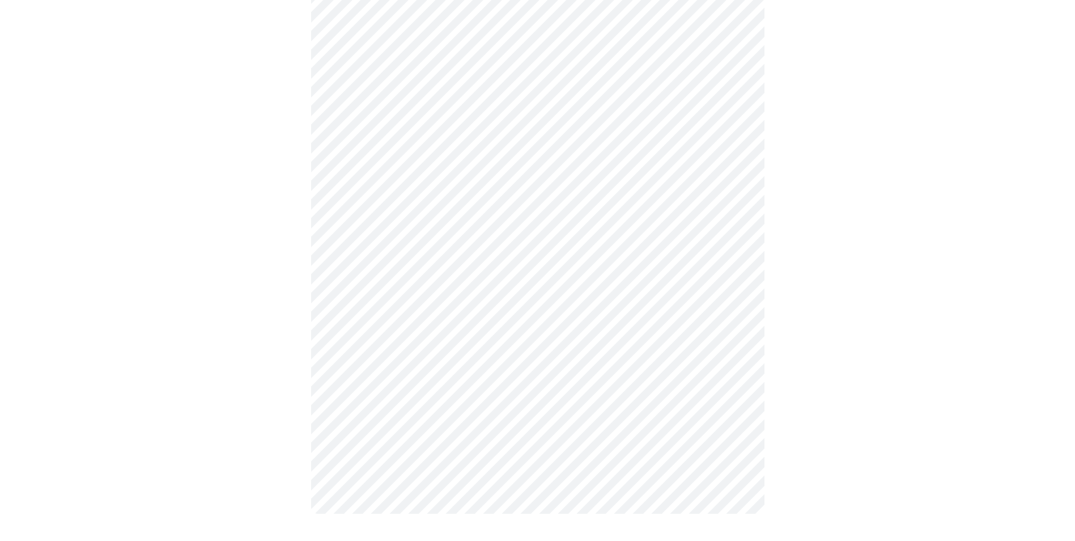
scroll to position [0, 0]
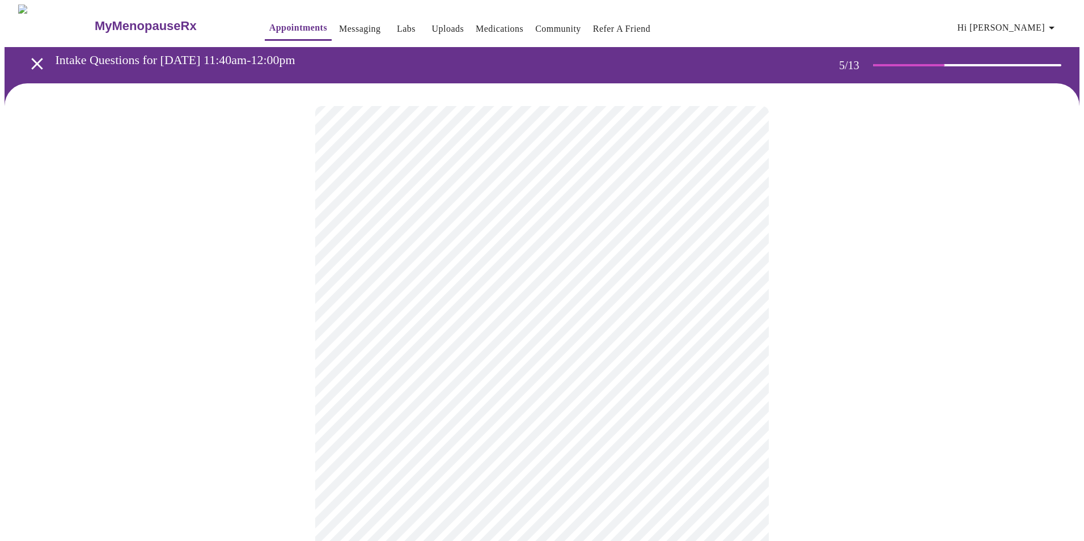
click at [545, 287] on body "MyMenopauseRx Appointments Messaging Labs Uploads Medications Community Refer a…" at bounding box center [542, 411] width 1075 height 813
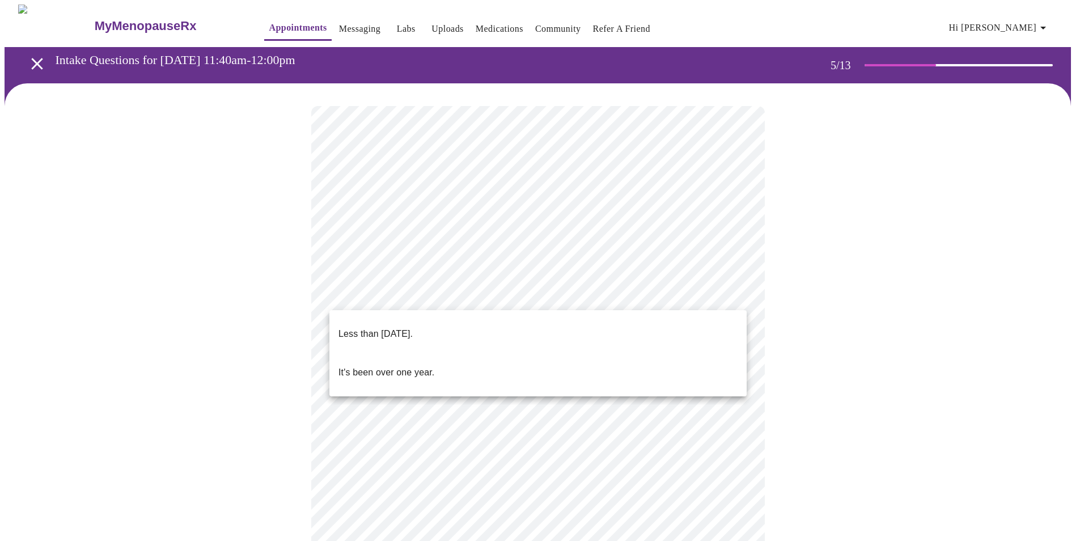
click at [721, 430] on div at bounding box center [542, 270] width 1084 height 541
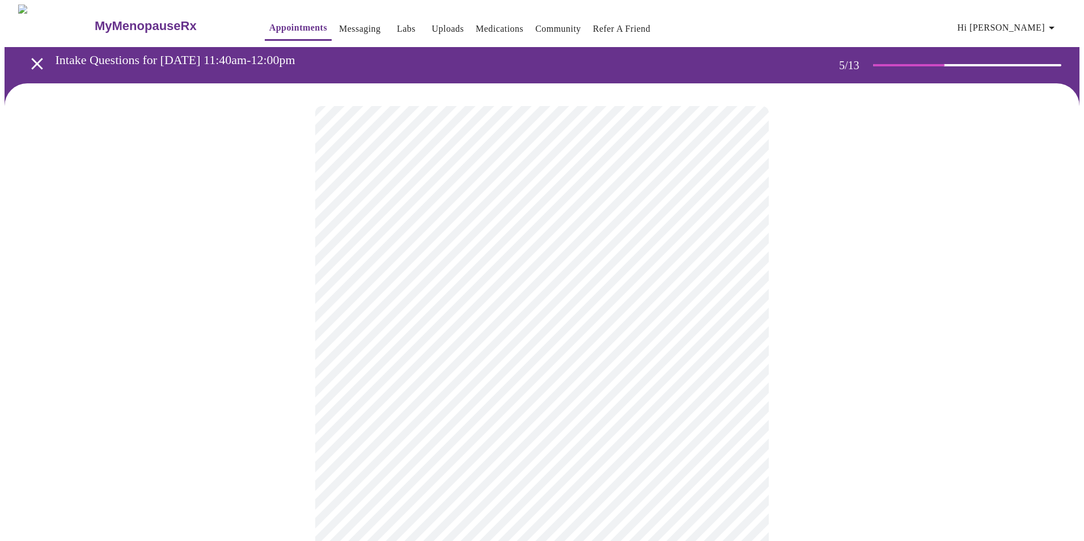
click at [479, 301] on body "MyMenopauseRx Appointments Messaging Labs Uploads Medications Community Refer a…" at bounding box center [542, 411] width 1075 height 813
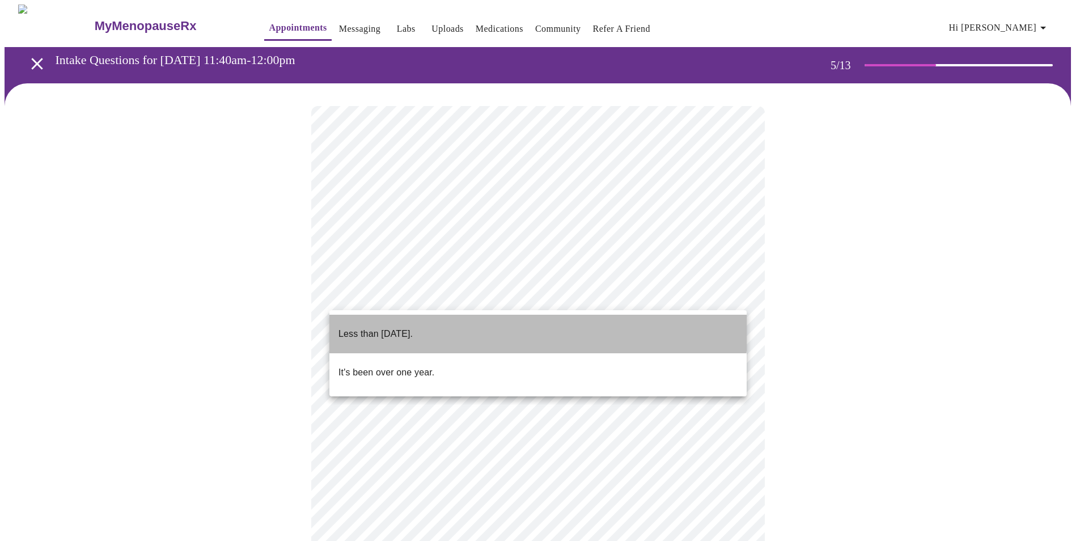
click at [456, 325] on li "Less than [DATE]." at bounding box center [537, 334] width 417 height 39
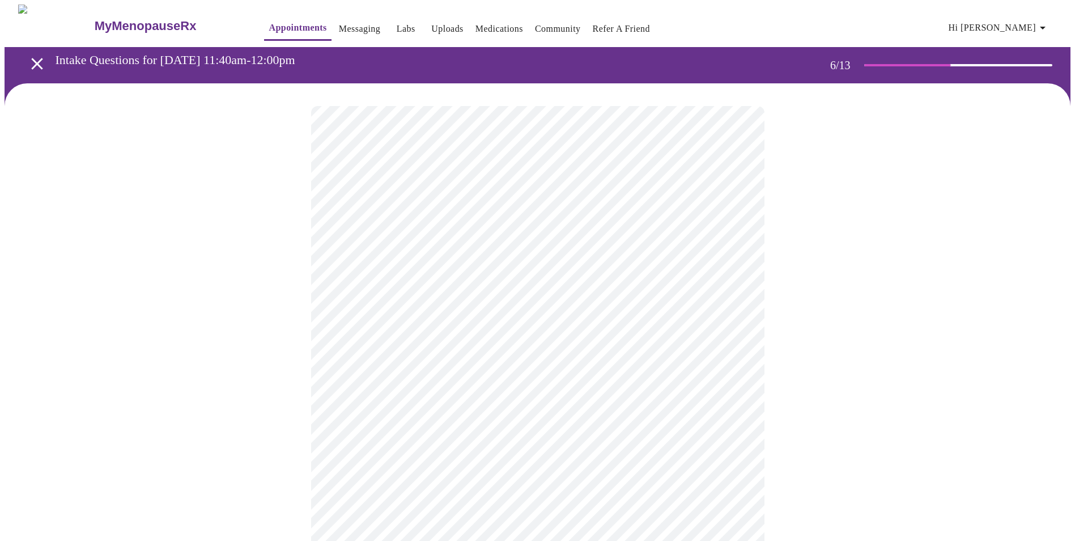
click at [542, 320] on body "MyMenopauseRx Appointments Messaging Labs Uploads Medications Community Refer a…" at bounding box center [538, 307] width 1066 height 605
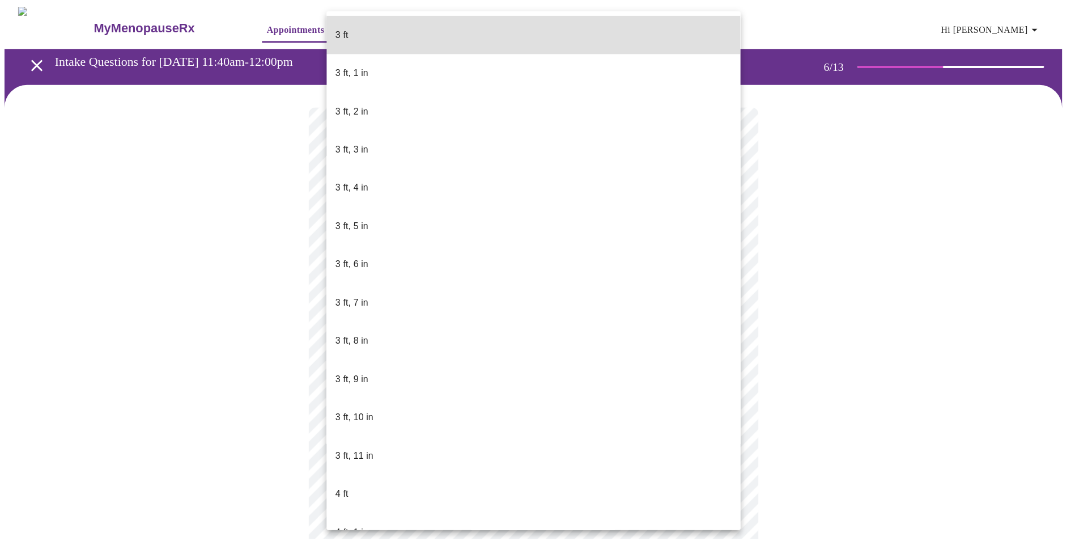
scroll to position [457, 0]
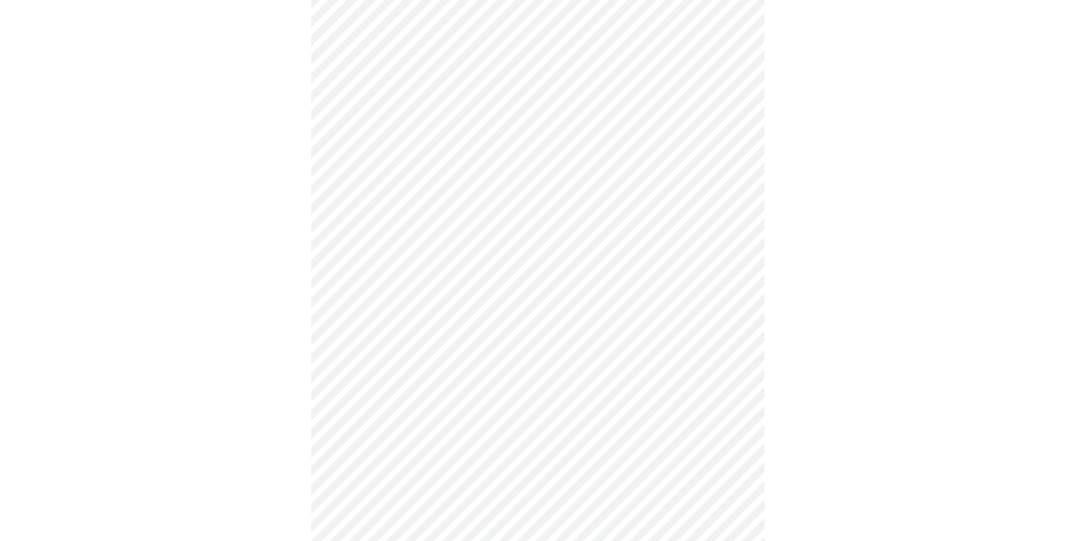
scroll to position [2955, 0]
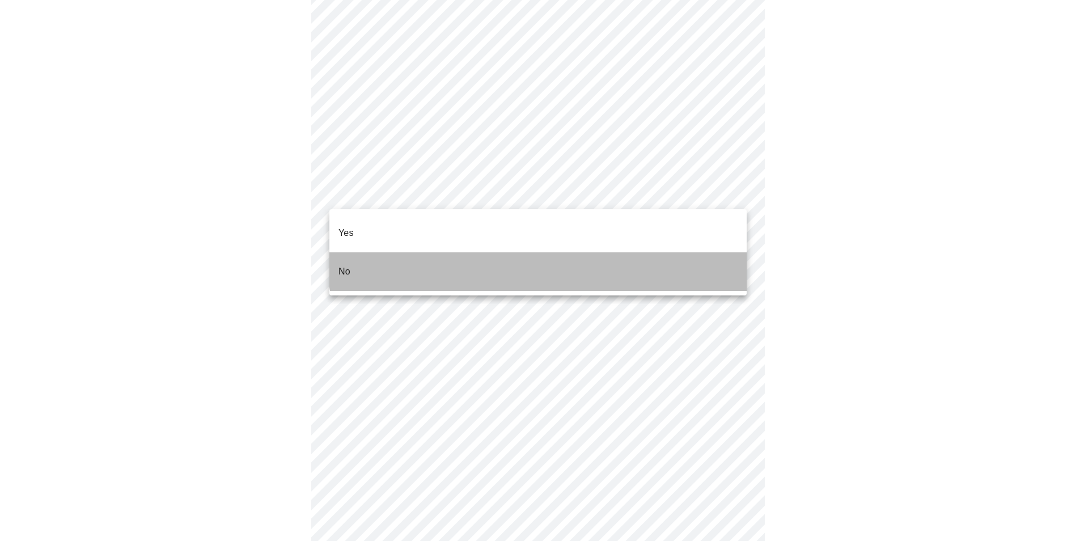
click at [545, 252] on li "No" at bounding box center [537, 271] width 417 height 39
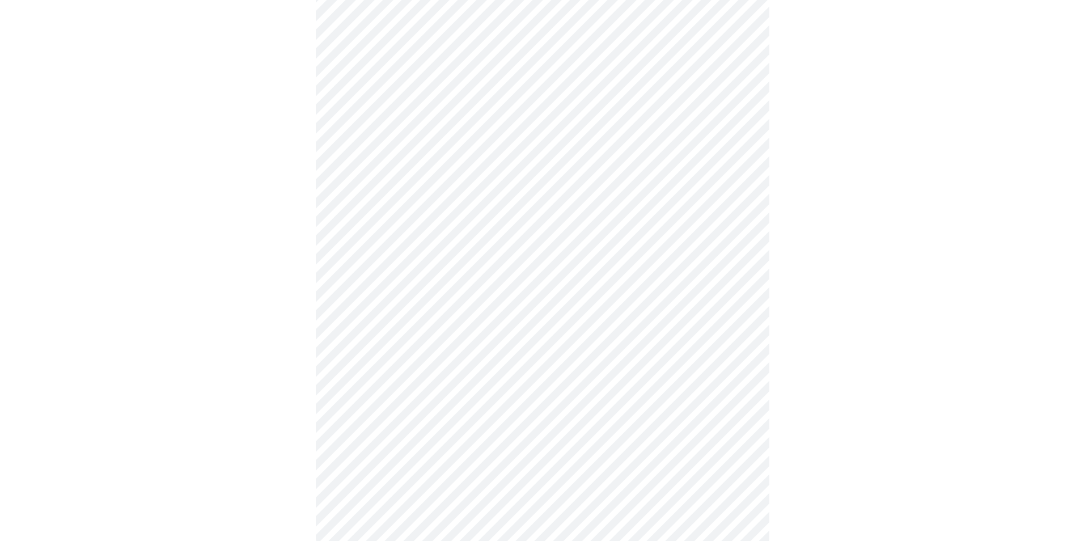
scroll to position [566, 0]
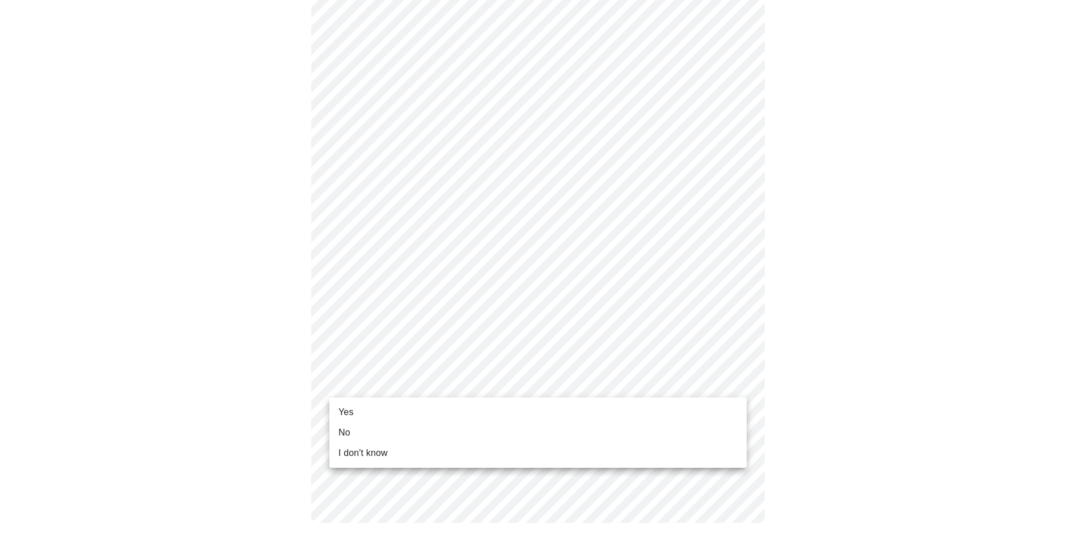
click at [452, 436] on li "No" at bounding box center [537, 432] width 417 height 20
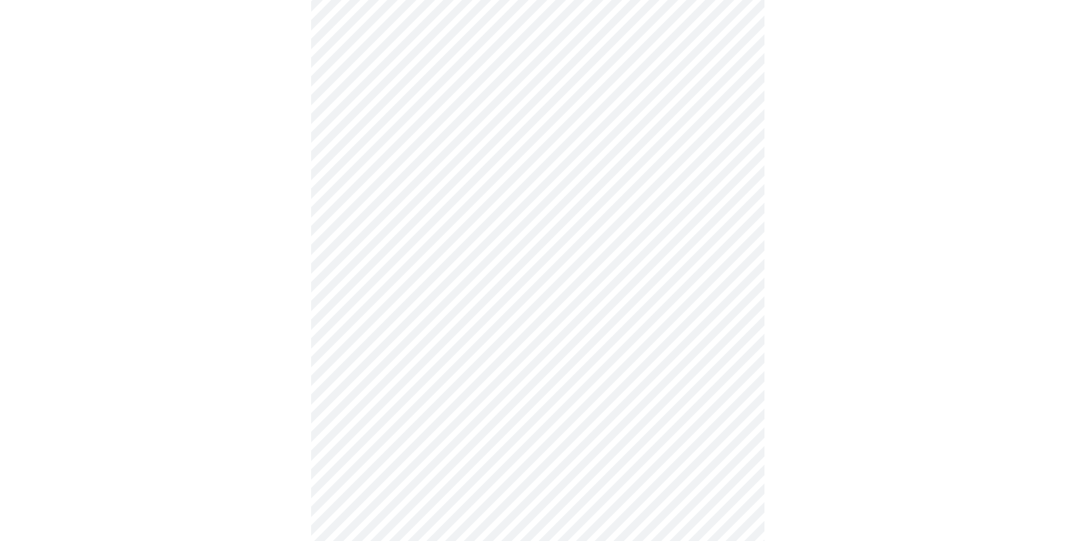
scroll to position [0, 0]
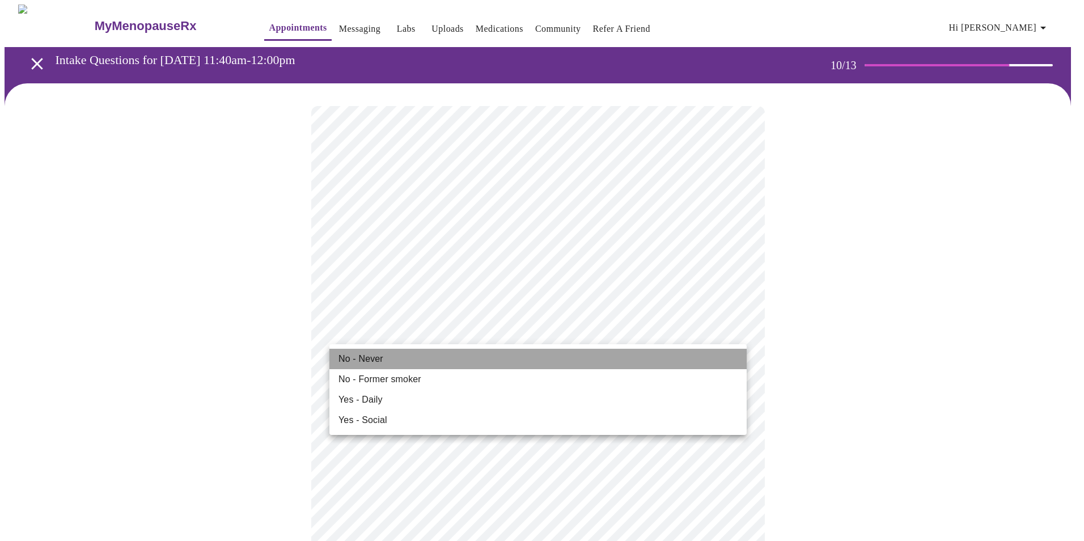
click at [495, 361] on li "No - Never" at bounding box center [537, 359] width 417 height 20
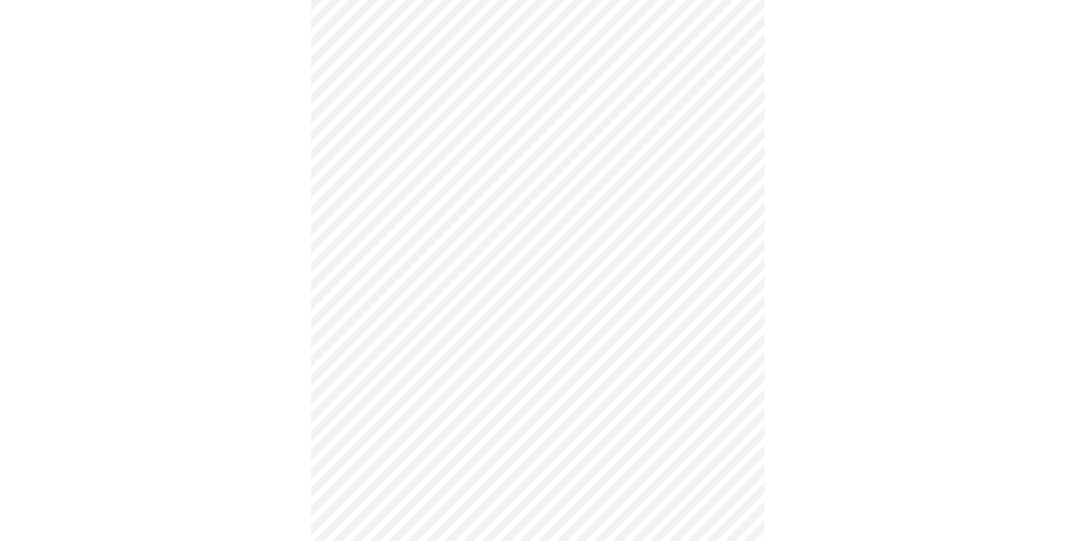
scroll to position [789, 0]
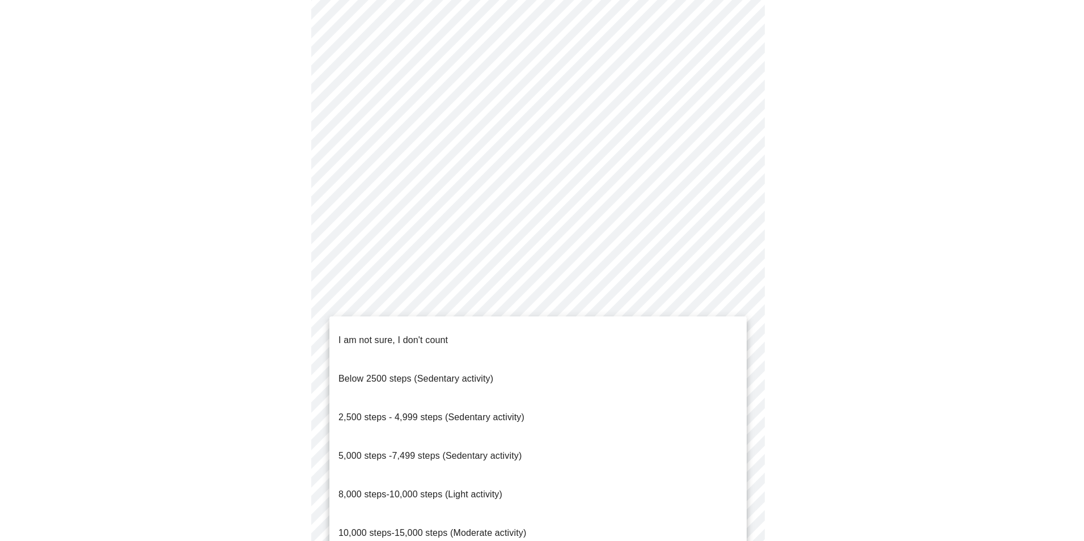
click at [594, 514] on li "10,000 steps-15,000 steps (Moderate activity)" at bounding box center [537, 533] width 417 height 39
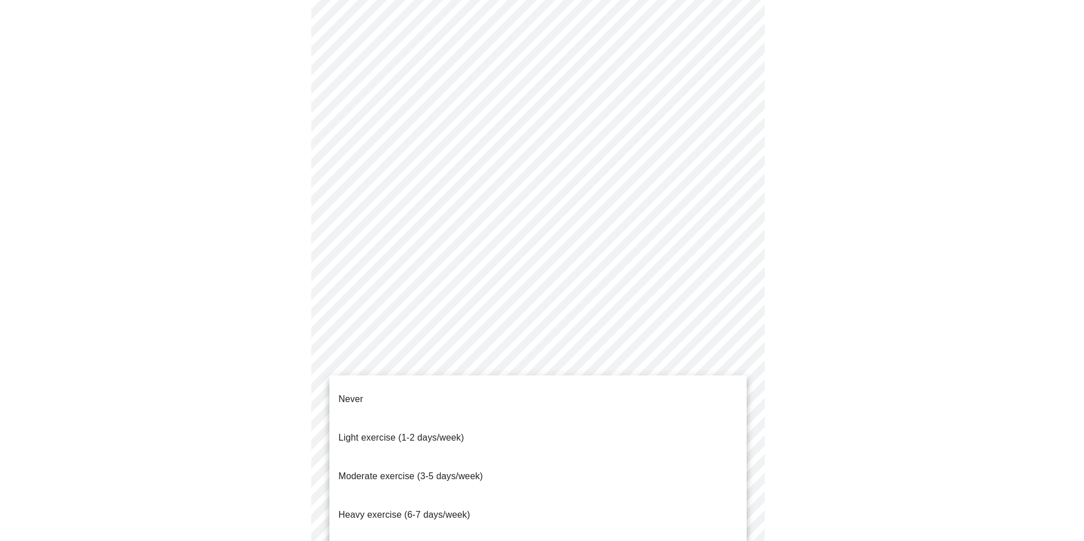
click at [539, 457] on li "Moderate exercise (3-5 days/week)" at bounding box center [537, 476] width 417 height 39
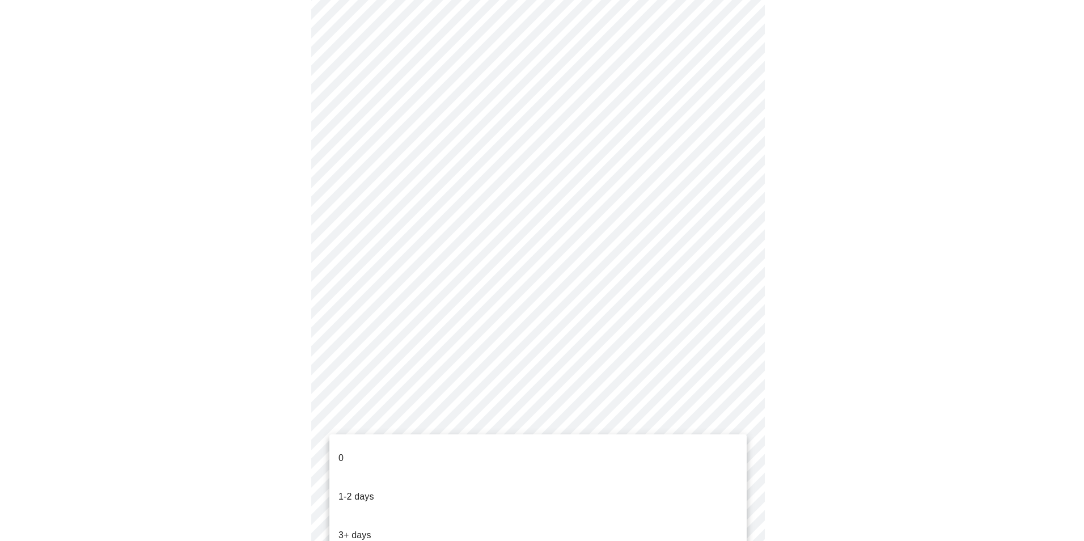
click at [1041, 321] on div at bounding box center [542, 270] width 1084 height 541
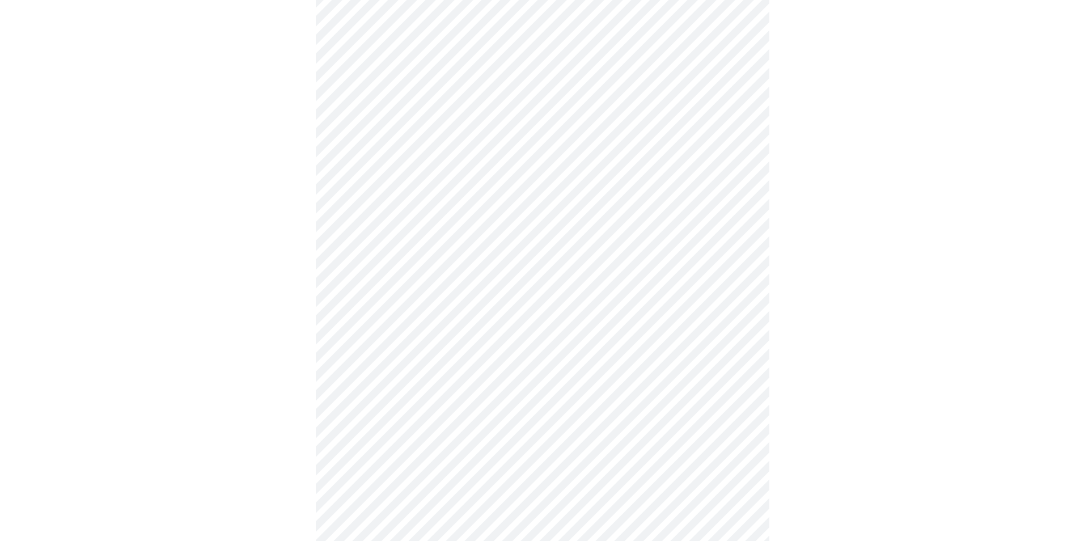
scroll to position [931, 0]
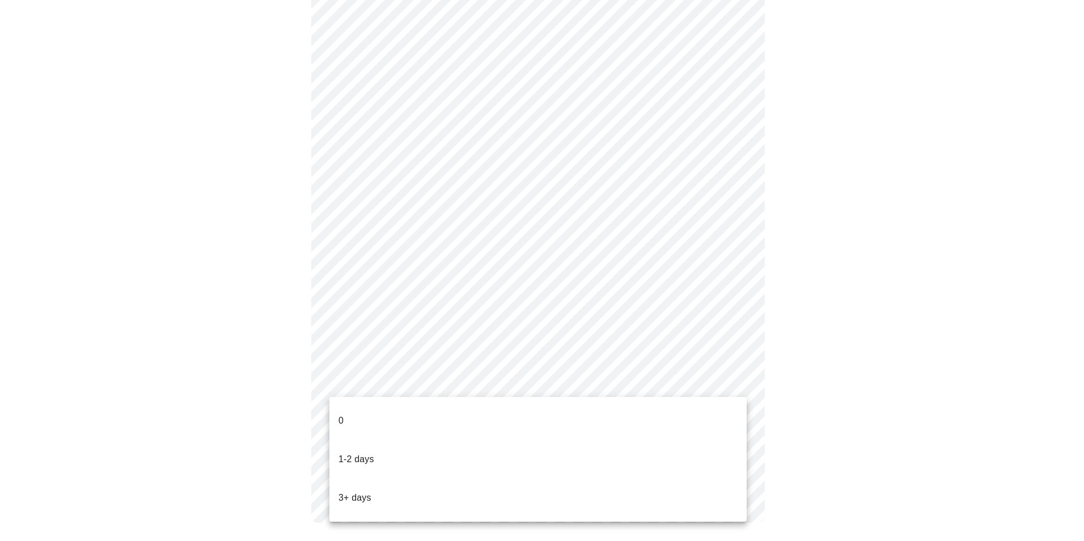
click at [616, 409] on li "0" at bounding box center [537, 420] width 417 height 39
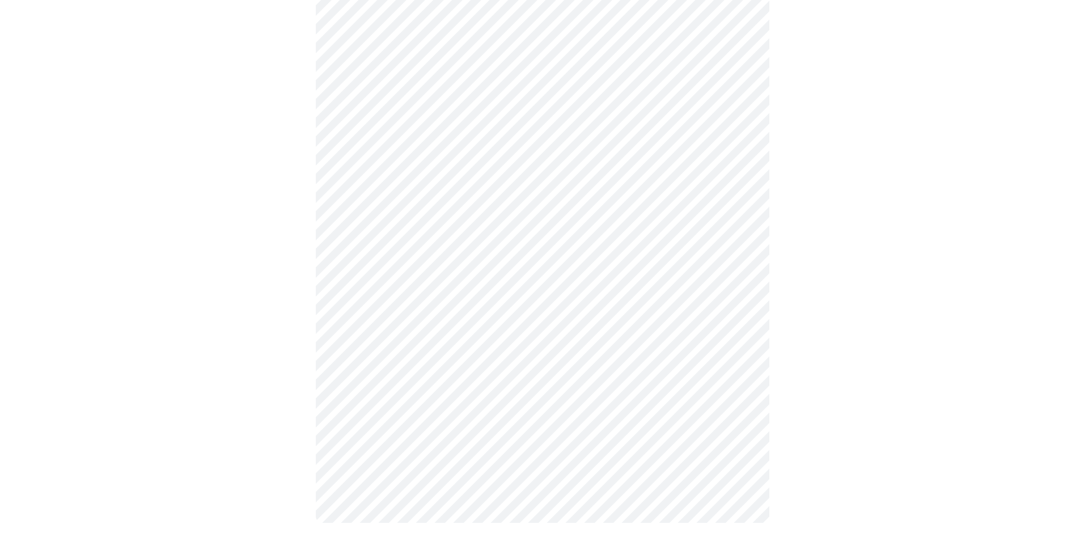
scroll to position [0, 0]
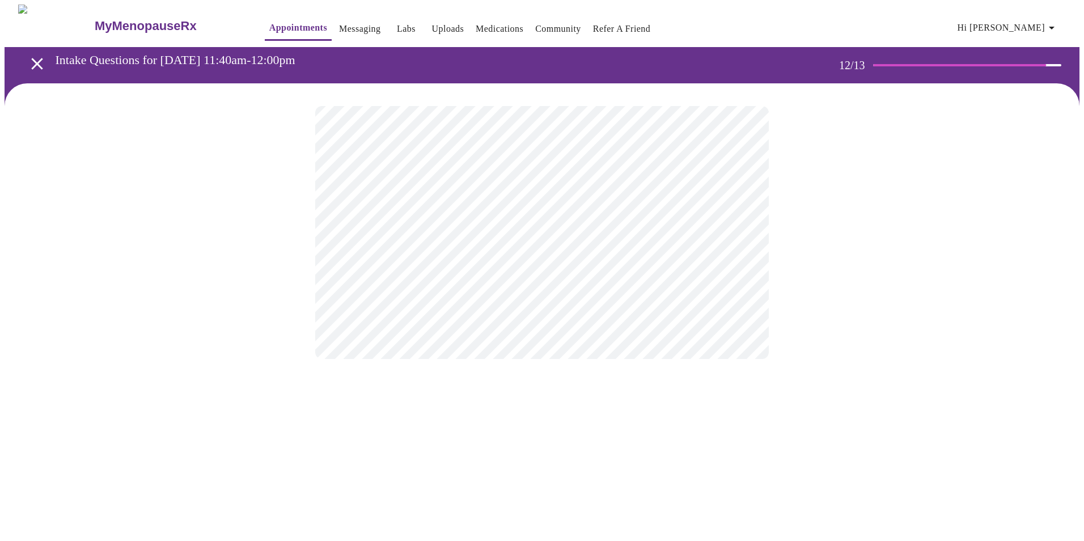
click at [662, 237] on body "MyMenopauseRx Appointments Messaging Labs Uploads Medications Community Refer a…" at bounding box center [542, 193] width 1075 height 377
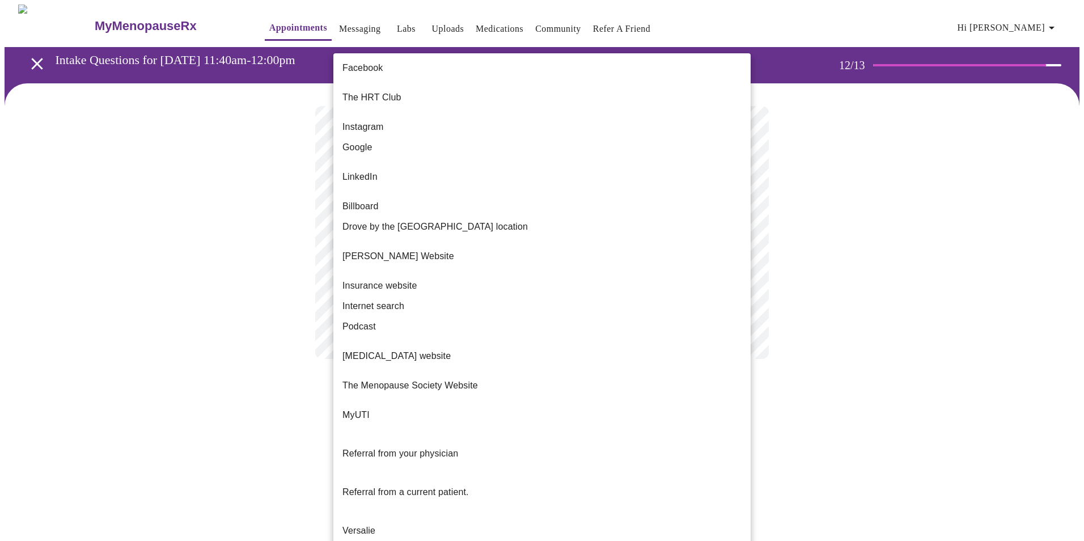
click at [634, 296] on li "Internet search" at bounding box center [541, 306] width 417 height 20
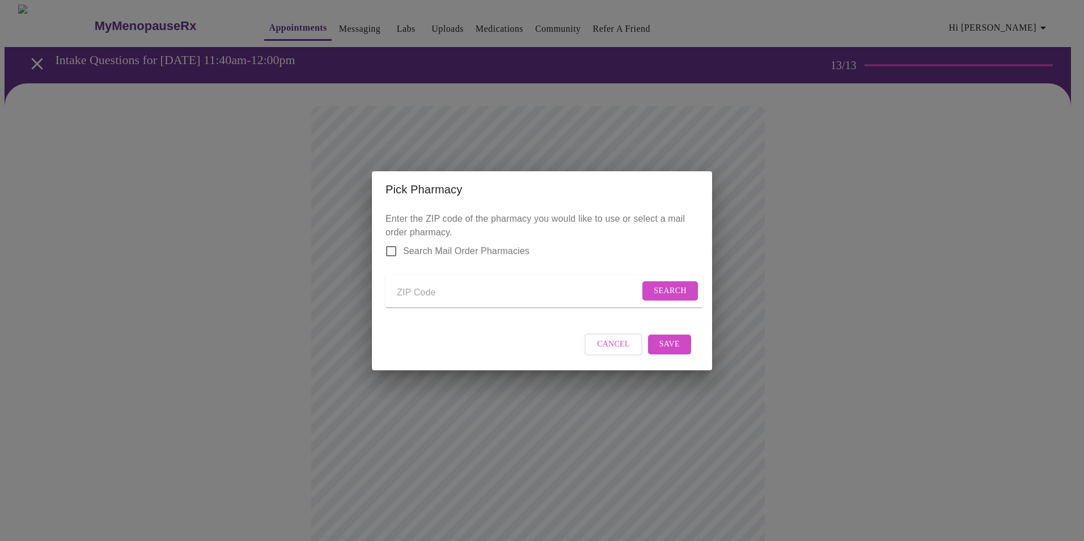
click at [465, 294] on input "Send a message to your care team" at bounding box center [518, 293] width 243 height 18
type input "17050"
click at [663, 285] on span "Search" at bounding box center [670, 291] width 33 height 14
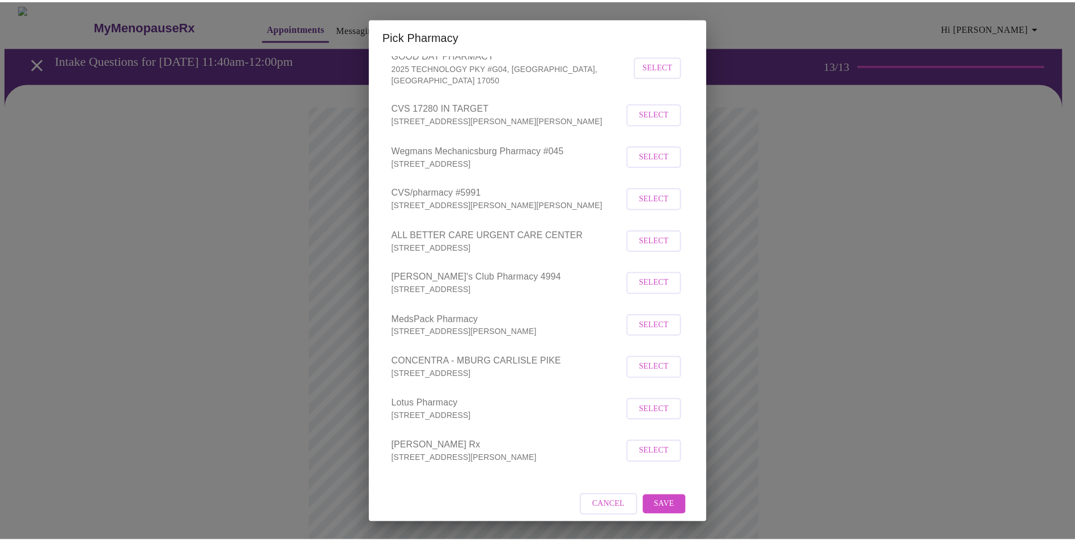
scroll to position [260, 0]
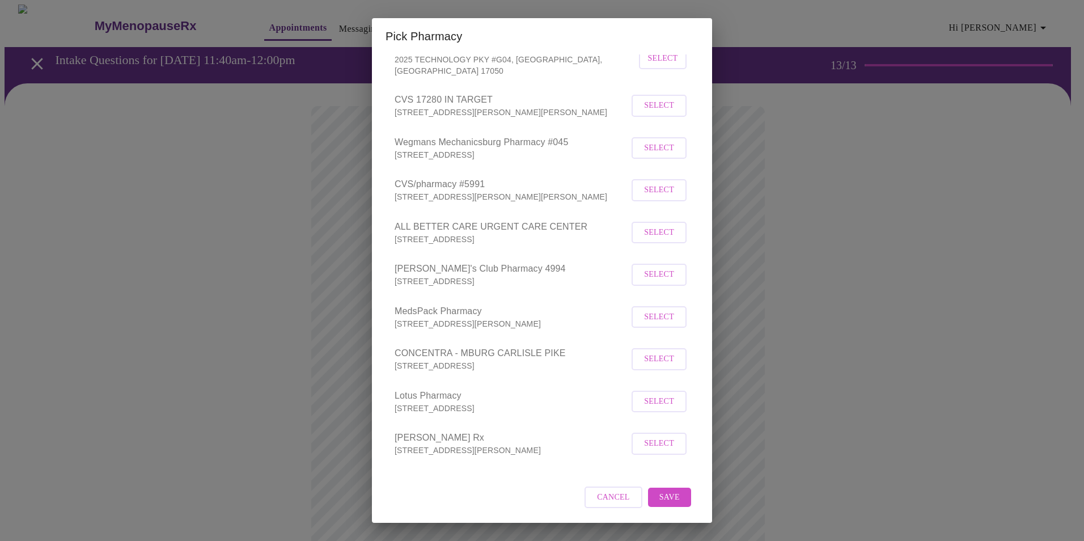
click at [597, 495] on span "Cancel" at bounding box center [613, 497] width 33 height 14
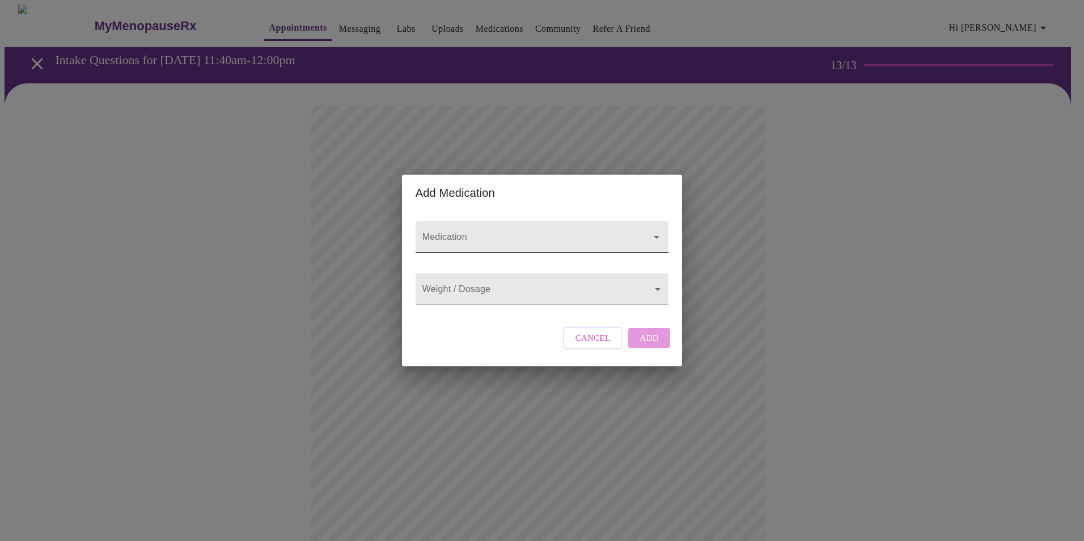
click at [502, 236] on input "Medication" at bounding box center [525, 242] width 211 height 21
click at [487, 232] on input "Medication" at bounding box center [525, 242] width 211 height 21
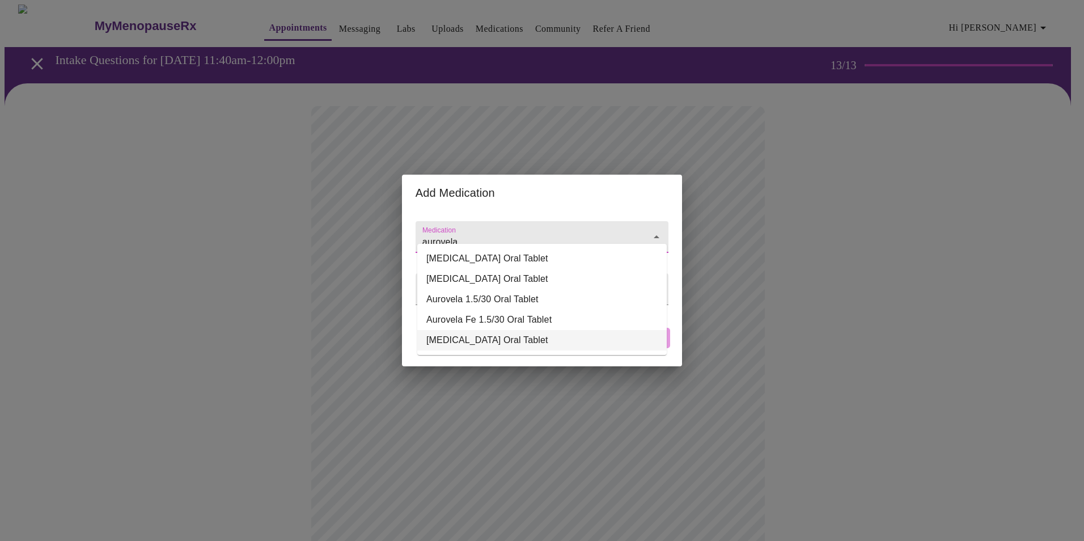
click at [476, 340] on li "[MEDICAL_DATA] Oral Tablet" at bounding box center [541, 340] width 249 height 20
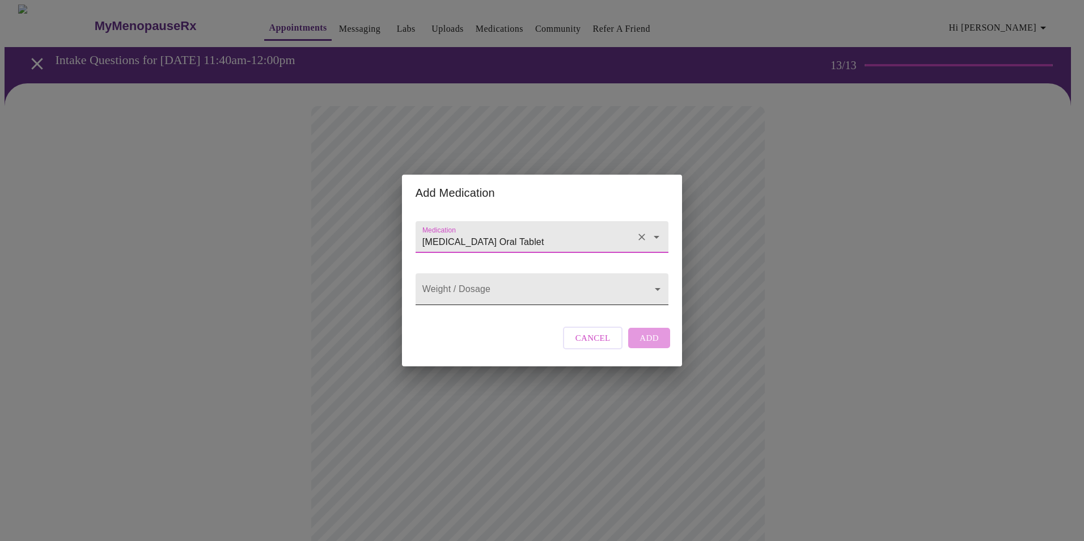
type input "[MEDICAL_DATA] Oral Tablet"
click at [467, 292] on body "MyMenopauseRx Appointments Messaging Labs Uploads Medications Community Refer a…" at bounding box center [542, 431] width 1075 height 853
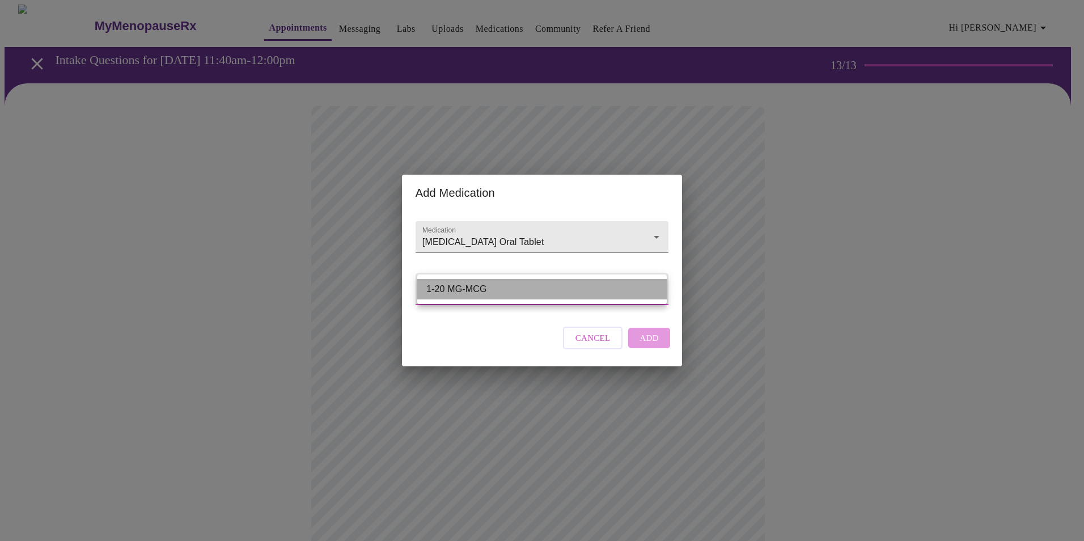
click at [467, 292] on li "1-20 MG-MCG" at bounding box center [541, 289] width 249 height 20
type input "1-20 MG-MCG"
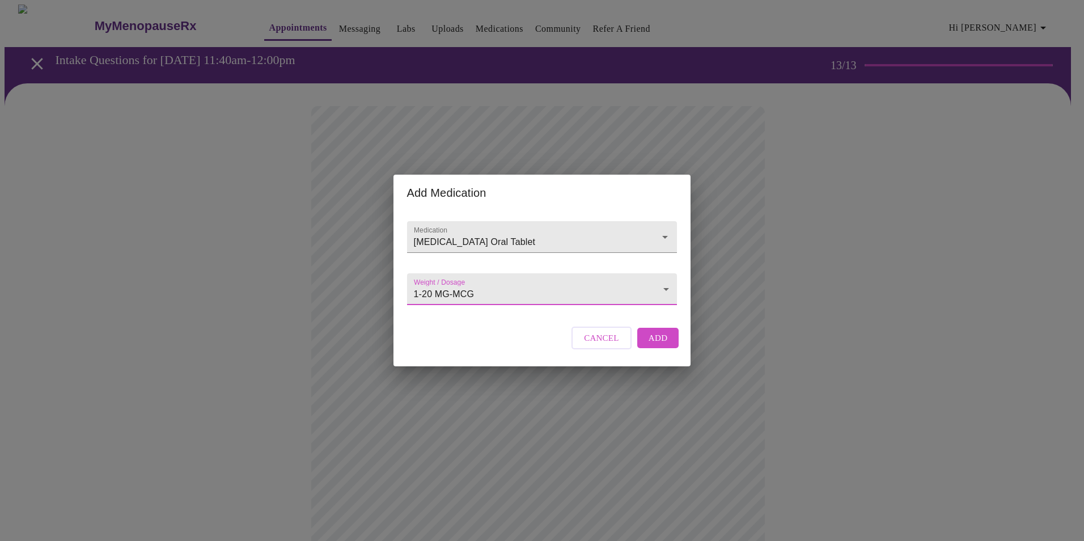
click at [651, 343] on span "Add" at bounding box center [657, 337] width 19 height 15
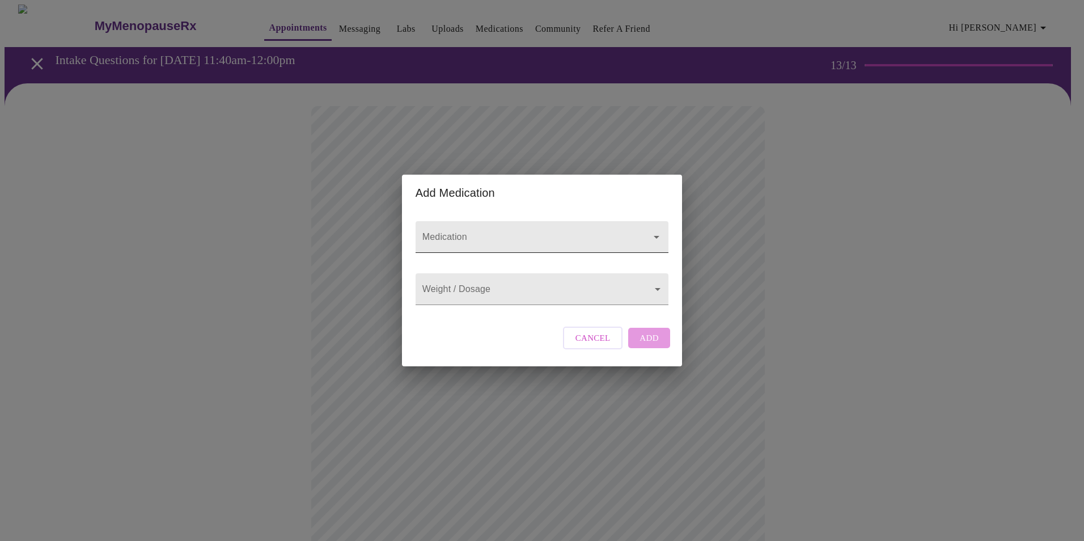
click at [502, 232] on input "Medication" at bounding box center [525, 242] width 211 height 21
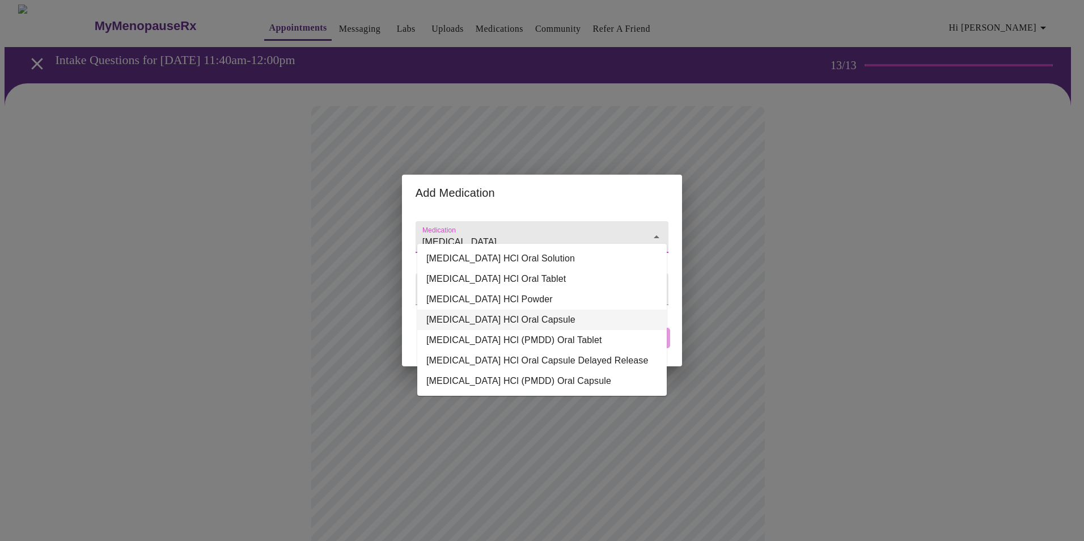
click at [495, 320] on li "[MEDICAL_DATA] HCl Oral Capsule" at bounding box center [541, 319] width 249 height 20
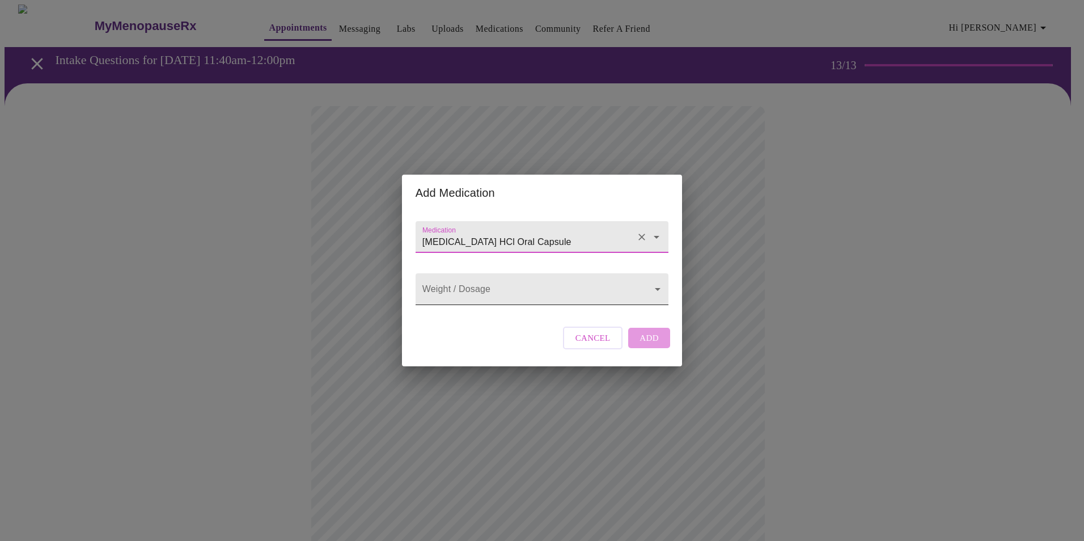
type input "[MEDICAL_DATA] HCl Oral Capsule"
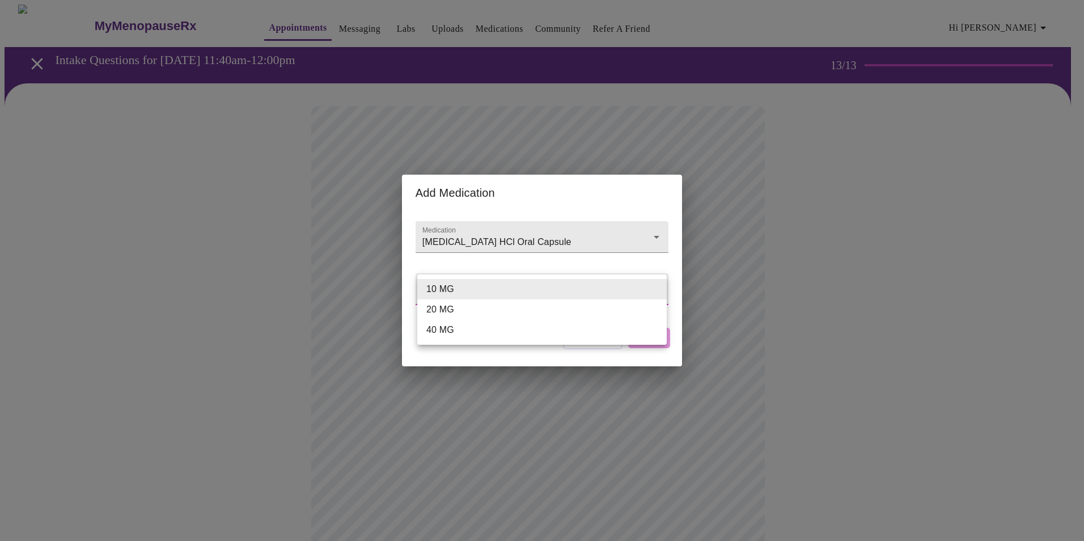
click at [493, 293] on body "MyMenopauseRx Appointments Messaging Labs Uploads Medications Community Refer a…" at bounding box center [542, 443] width 1075 height 877
click at [493, 288] on li "10 MG" at bounding box center [541, 289] width 249 height 20
type input "10 MG"
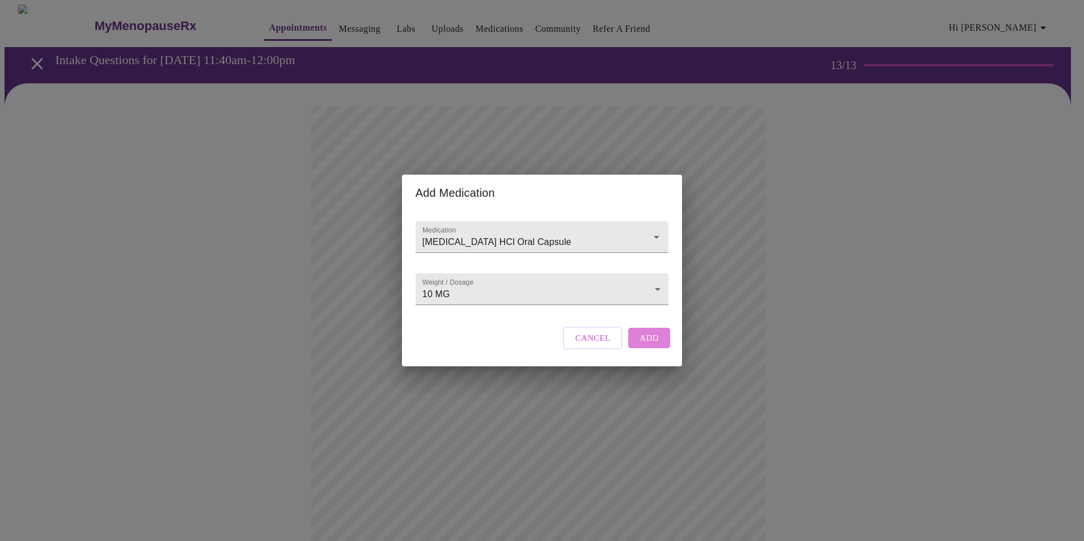
click at [660, 345] on button "Add" at bounding box center [649, 338] width 42 height 20
click at [542, 232] on input "Medication" at bounding box center [525, 242] width 211 height 21
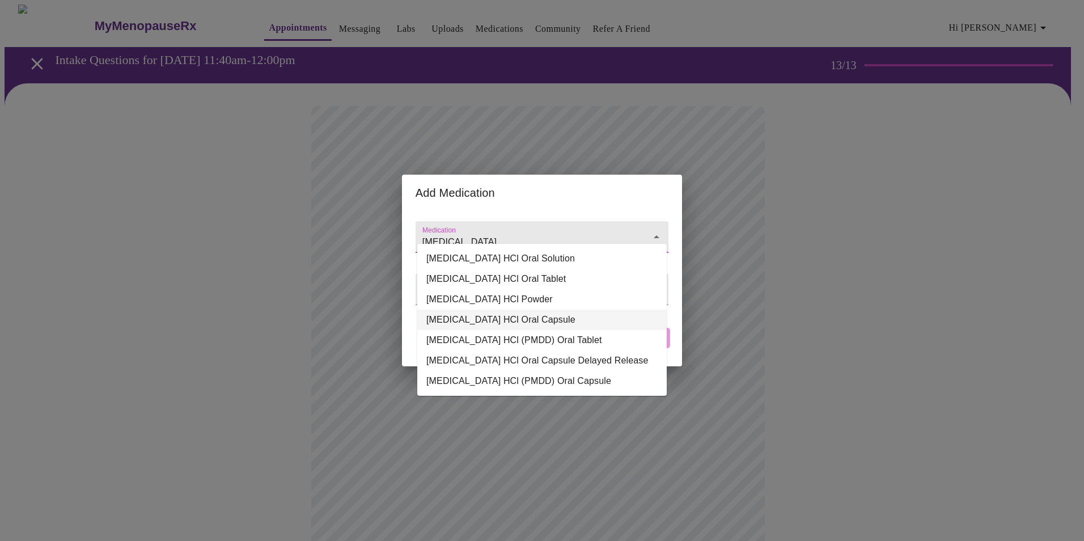
click at [531, 320] on li "[MEDICAL_DATA] HCl Oral Capsule" at bounding box center [541, 319] width 249 height 20
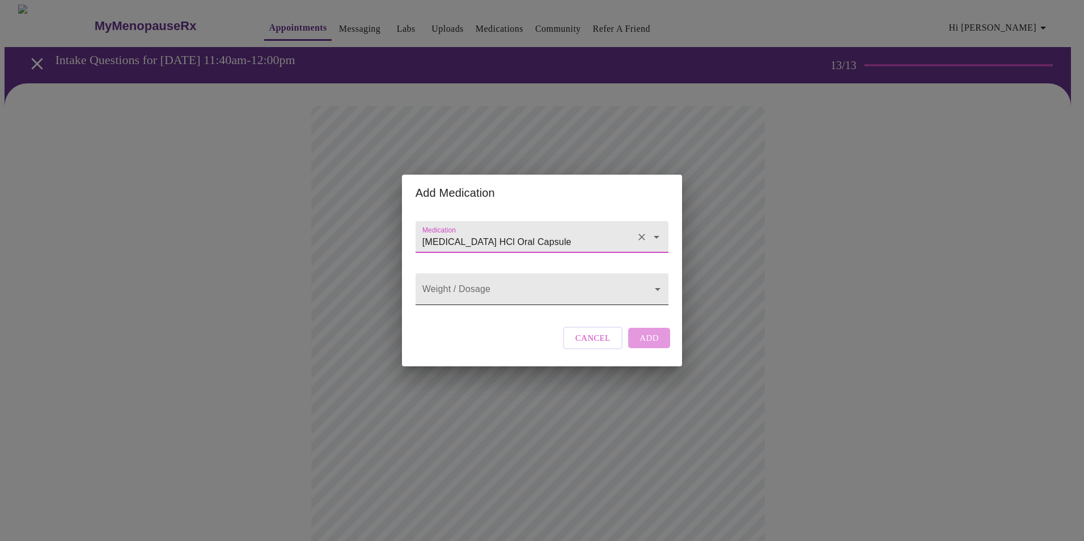
type input "[MEDICAL_DATA] HCl Oral Capsule"
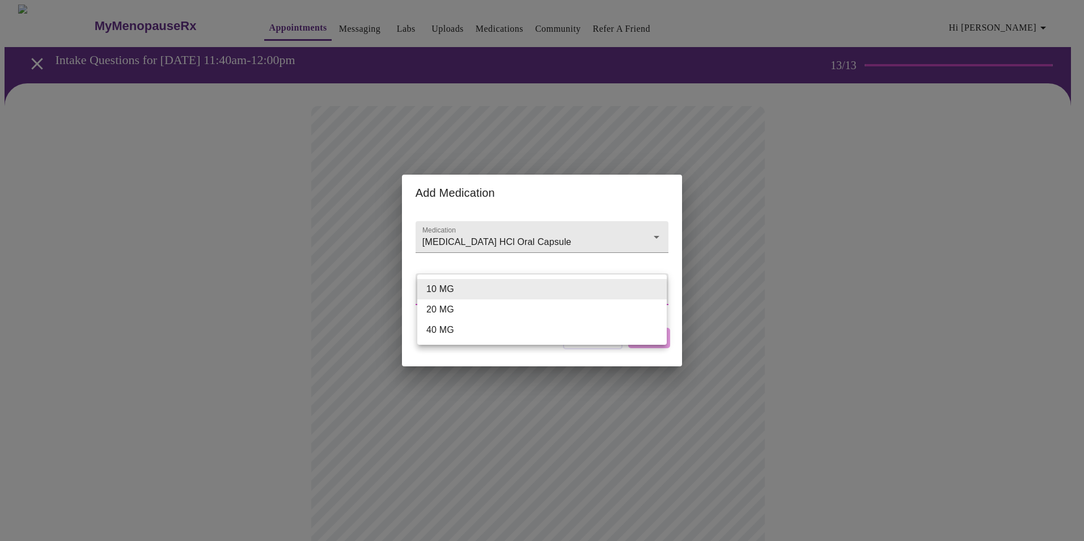
click at [515, 291] on body "MyMenopauseRx Appointments Messaging Labs Uploads Medications Community Refer a…" at bounding box center [542, 443] width 1075 height 877
click at [508, 294] on li "10 MG" at bounding box center [541, 289] width 249 height 20
type input "10 MG"
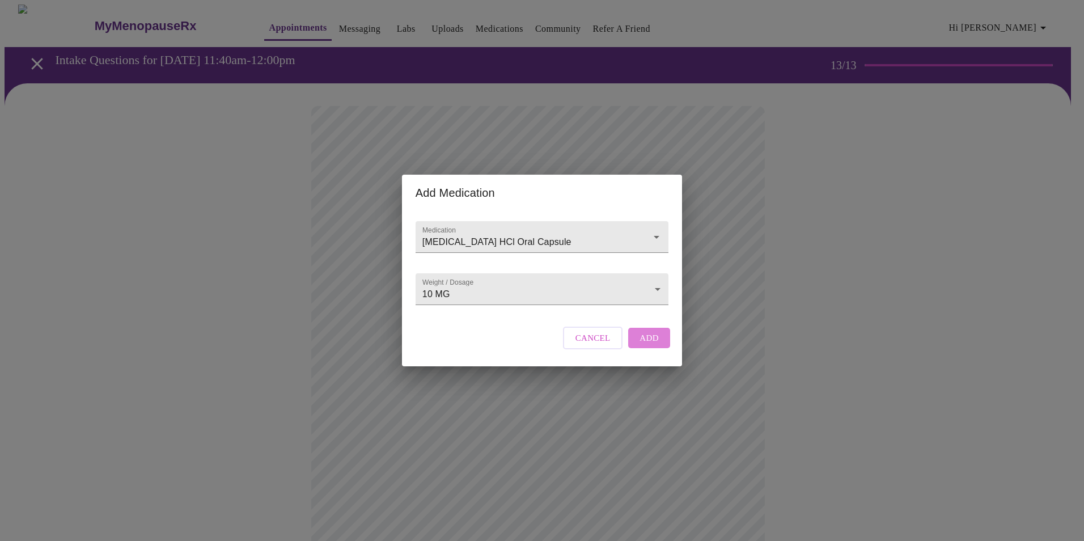
click at [658, 348] on button "Add" at bounding box center [649, 338] width 42 height 20
click at [527, 232] on input "Medication" at bounding box center [525, 242] width 211 height 21
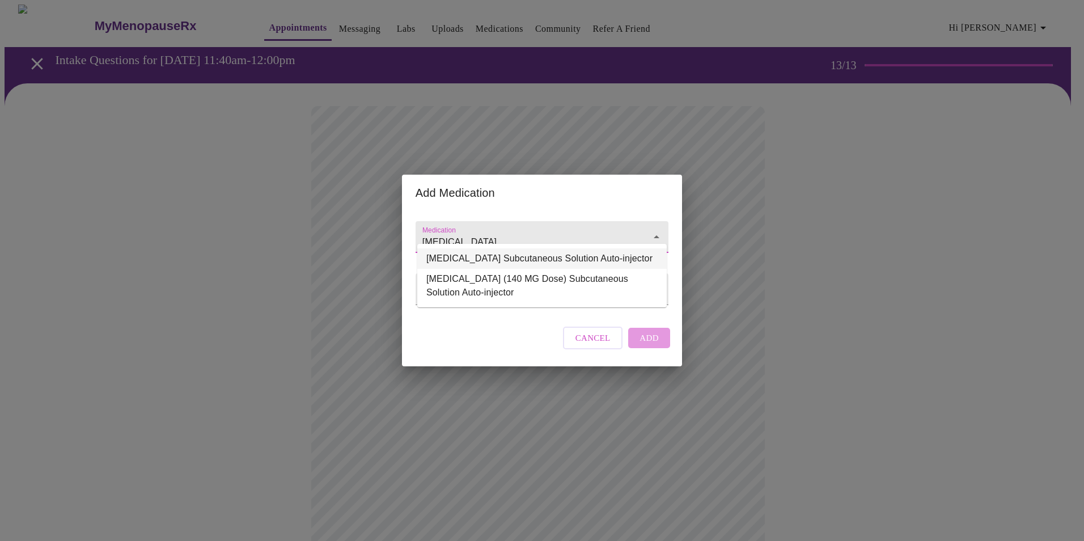
click at [527, 255] on li "[MEDICAL_DATA] Subcutaneous Solution Auto-injector" at bounding box center [541, 258] width 249 height 20
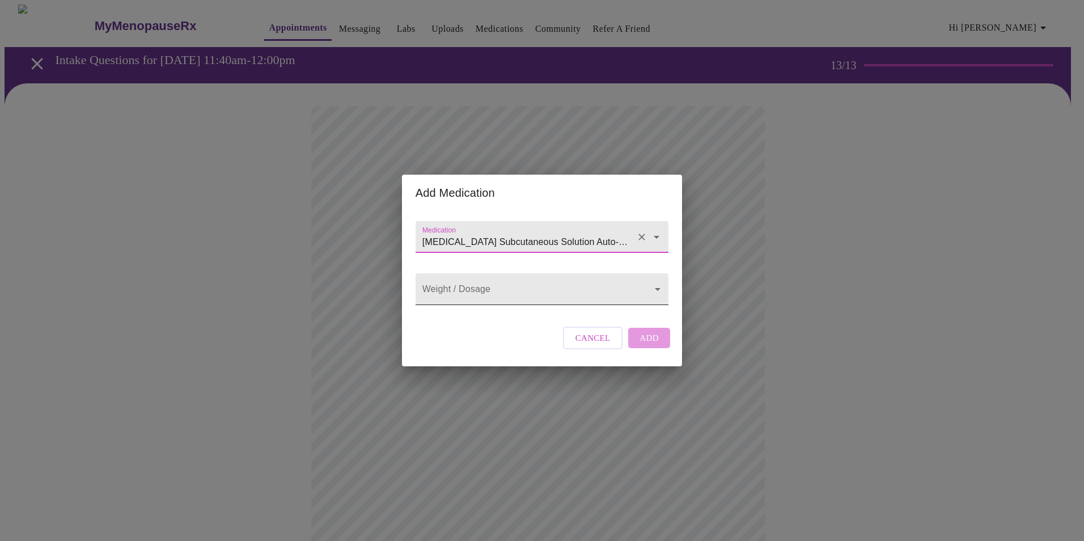
type input "[MEDICAL_DATA] Subcutaneous Solution Auto-injector"
click at [521, 284] on body "MyMenopauseRx Appointments Messaging Labs Uploads Medications Community Refer a…" at bounding box center [542, 464] width 1075 height 919
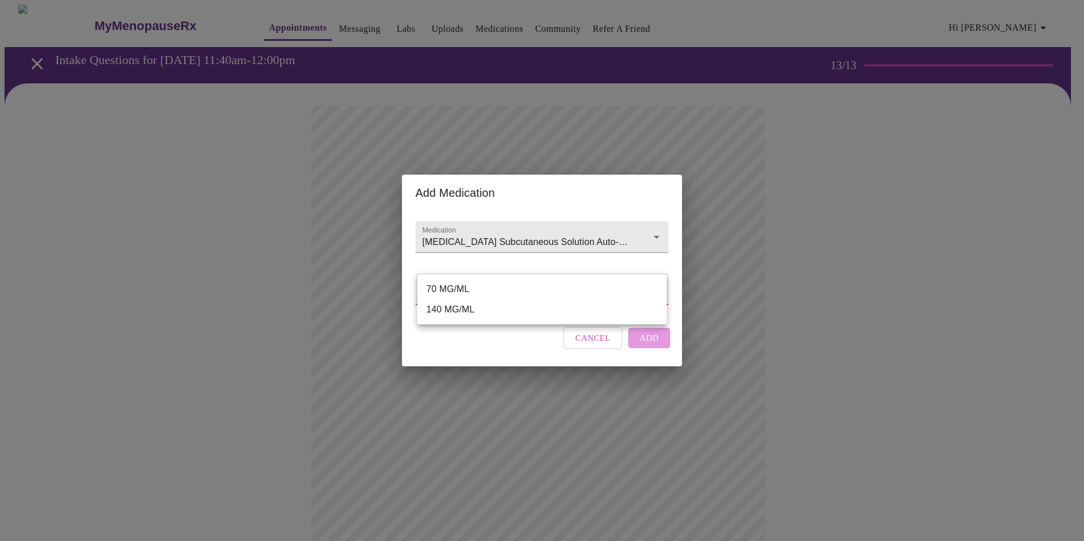
click at [520, 288] on li "70 MG/ML" at bounding box center [541, 289] width 249 height 20
type input "70 MG/ML"
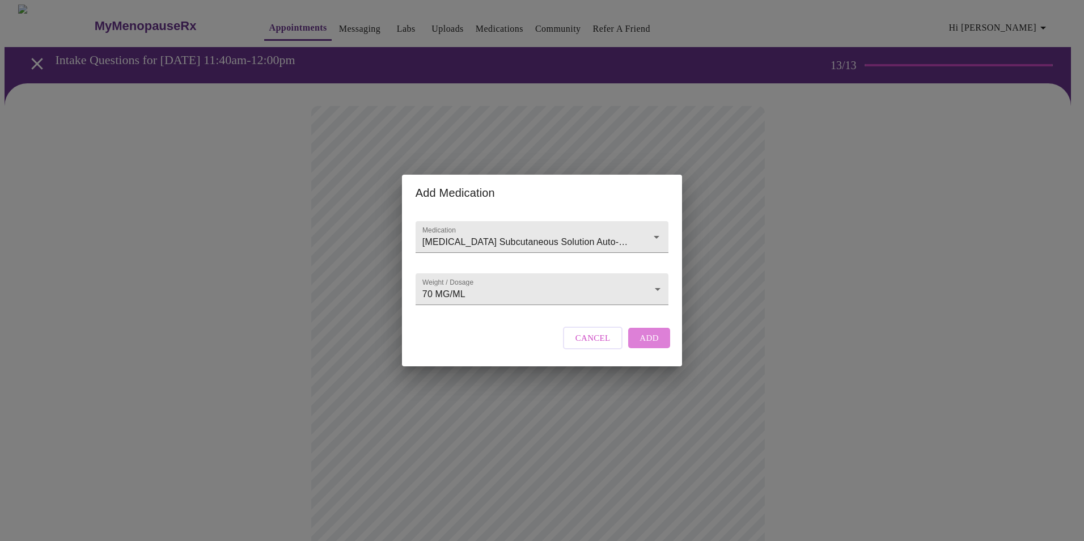
click at [654, 345] on span "Add" at bounding box center [648, 337] width 19 height 15
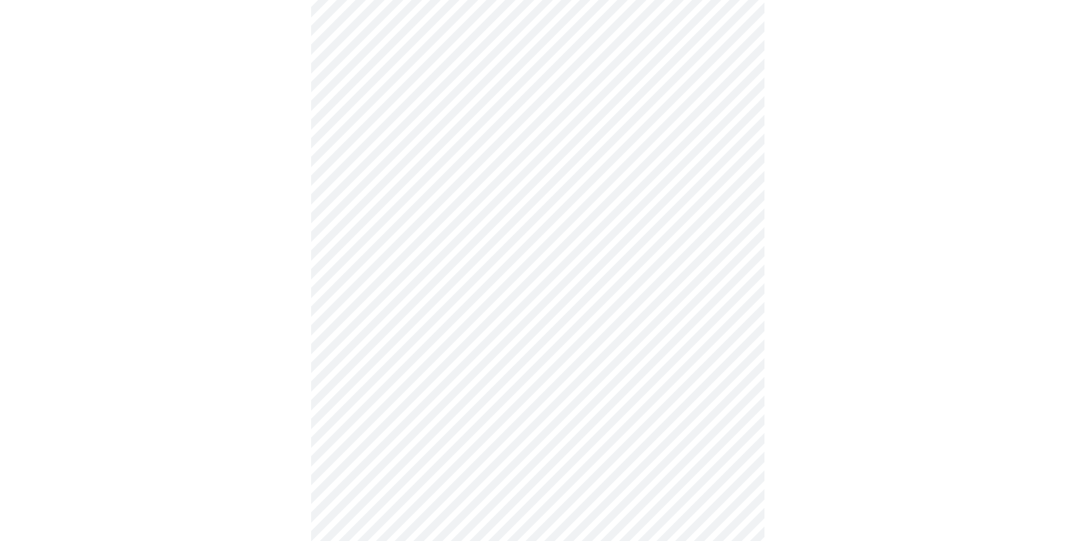
scroll to position [156, 0]
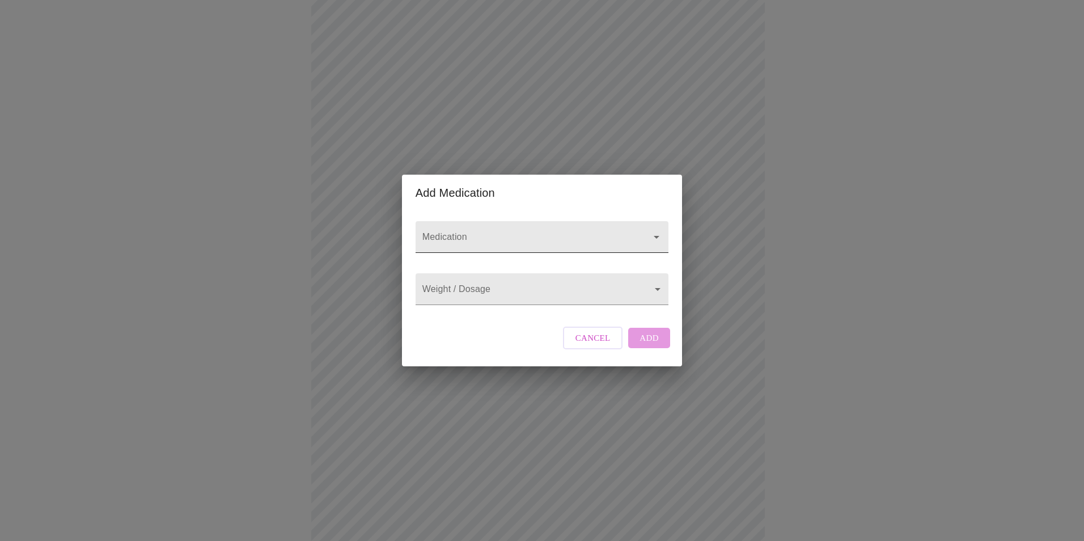
click at [470, 232] on input "Medication" at bounding box center [525, 242] width 211 height 21
type input "vitamin"
click at [577, 345] on span "Cancel" at bounding box center [592, 337] width 35 height 15
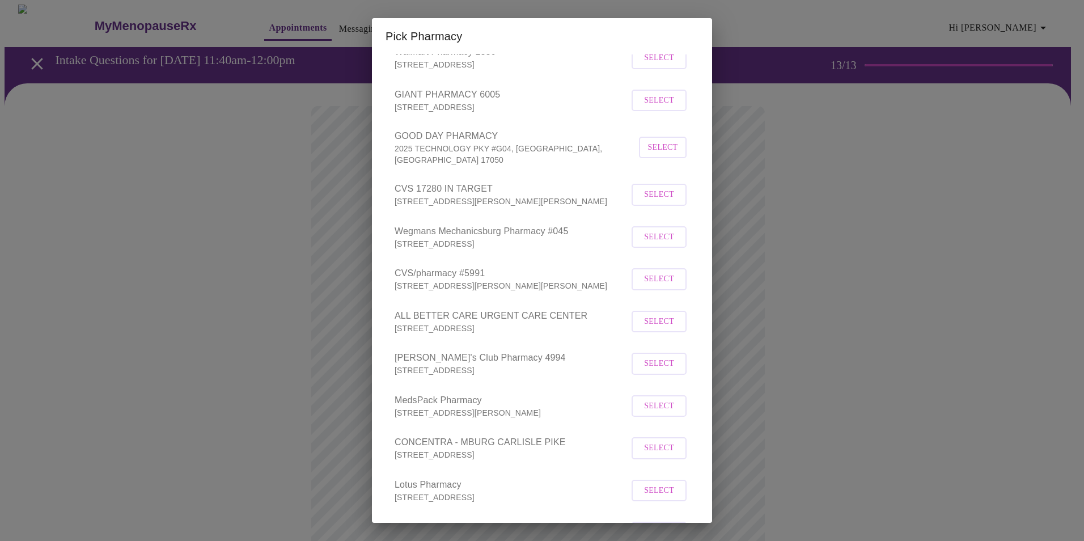
scroll to position [0, 0]
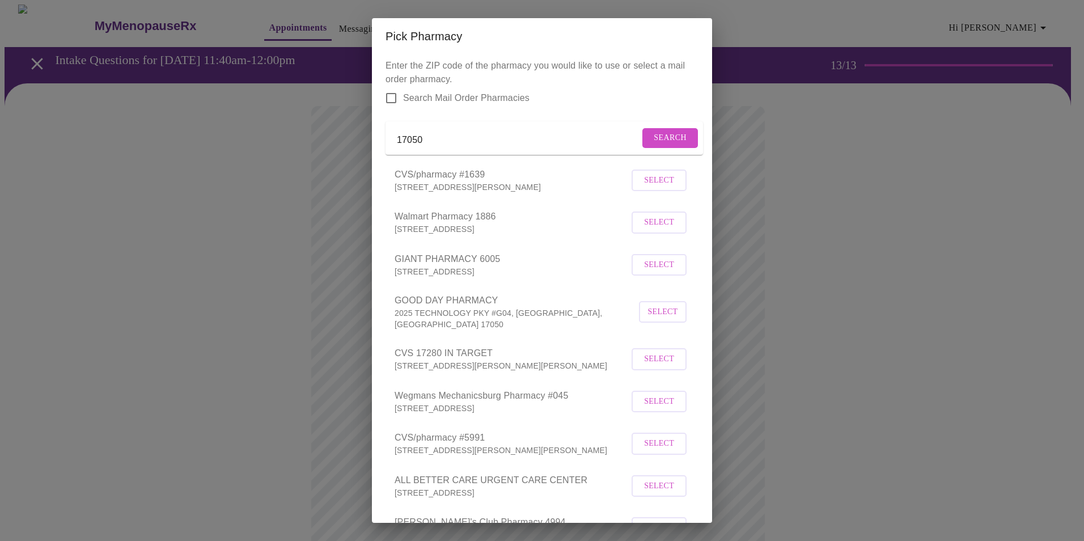
click at [575, 139] on input "17050" at bounding box center [518, 140] width 243 height 18
type input "17055"
click at [665, 141] on span "Search" at bounding box center [670, 138] width 33 height 14
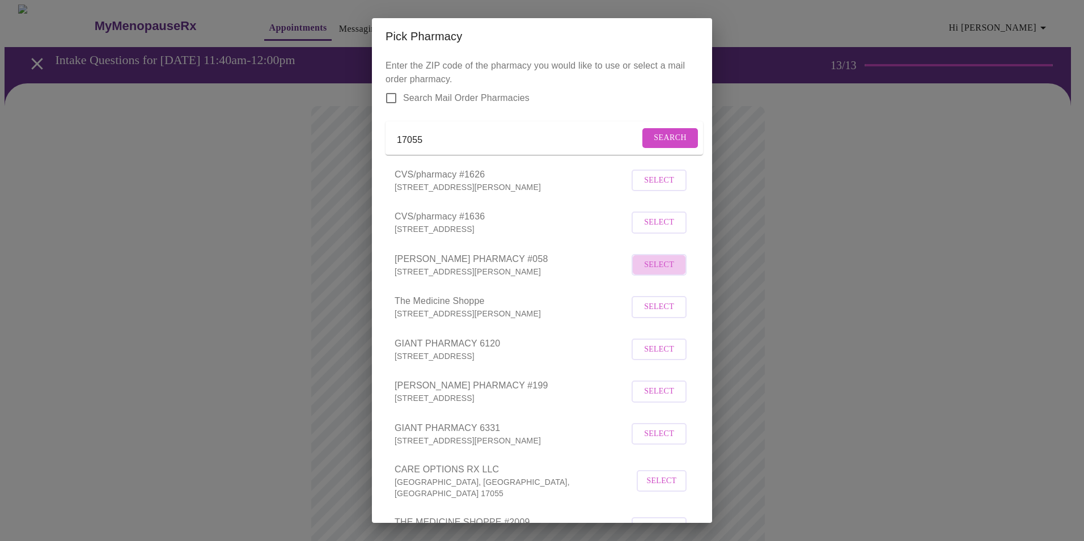
click at [633, 276] on button "Select" at bounding box center [658, 265] width 55 height 22
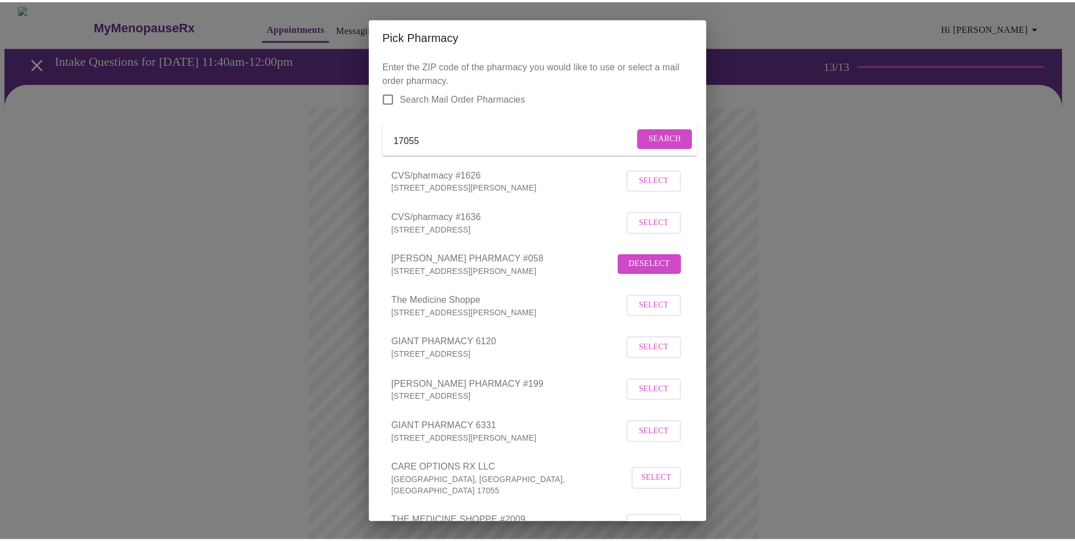
scroll to position [173, 0]
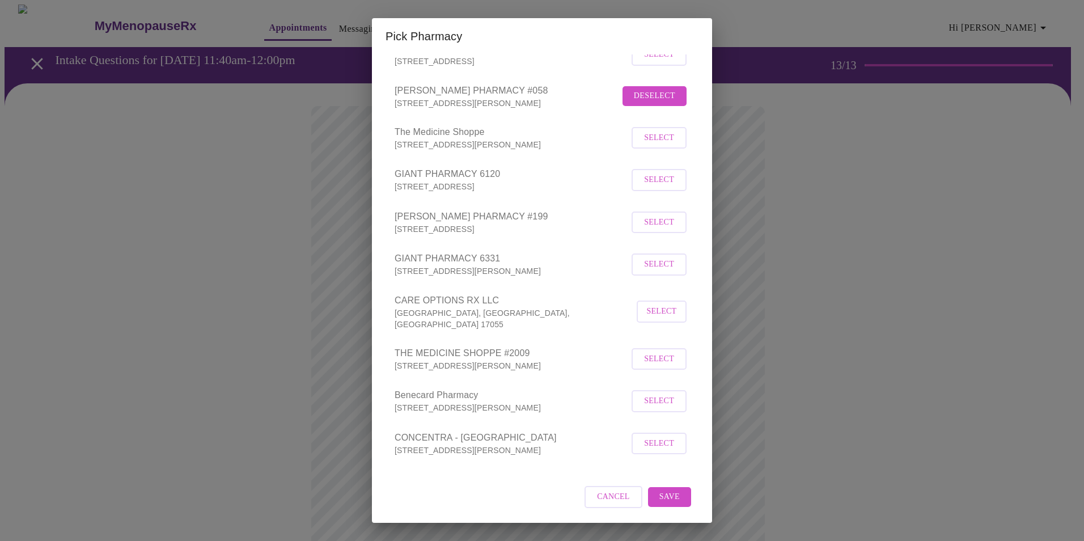
click at [650, 492] on button "Save" at bounding box center [669, 497] width 43 height 20
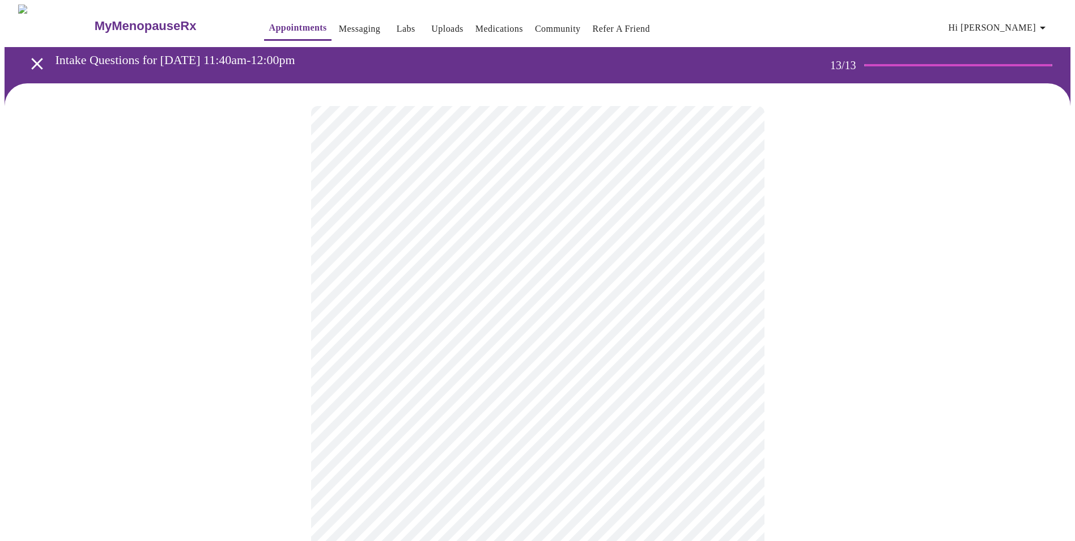
scroll to position [421, 0]
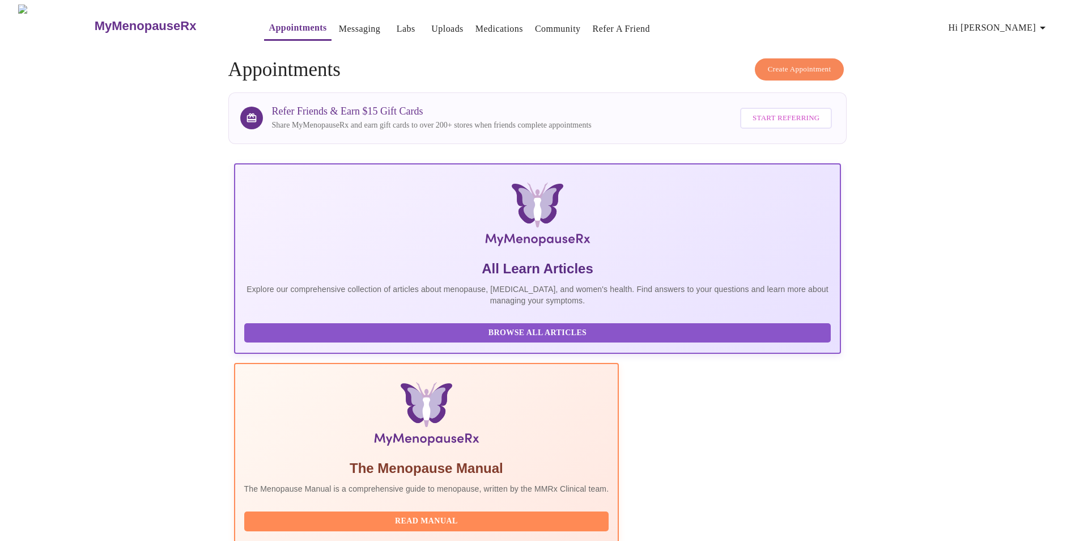
click at [1015, 26] on span "Hi [PERSON_NAME]" at bounding box center [999, 28] width 101 height 16
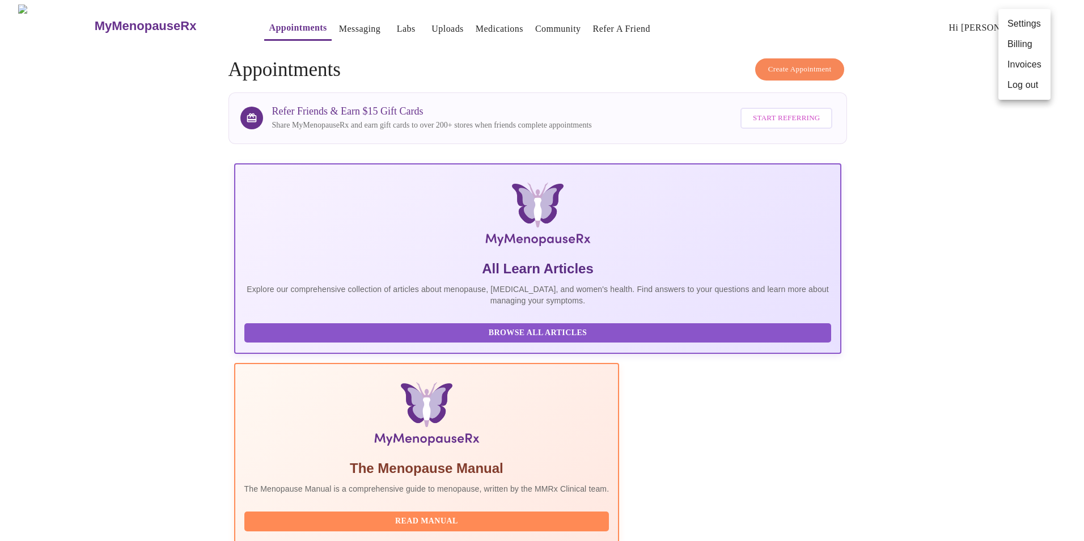
click at [957, 180] on div at bounding box center [542, 270] width 1084 height 541
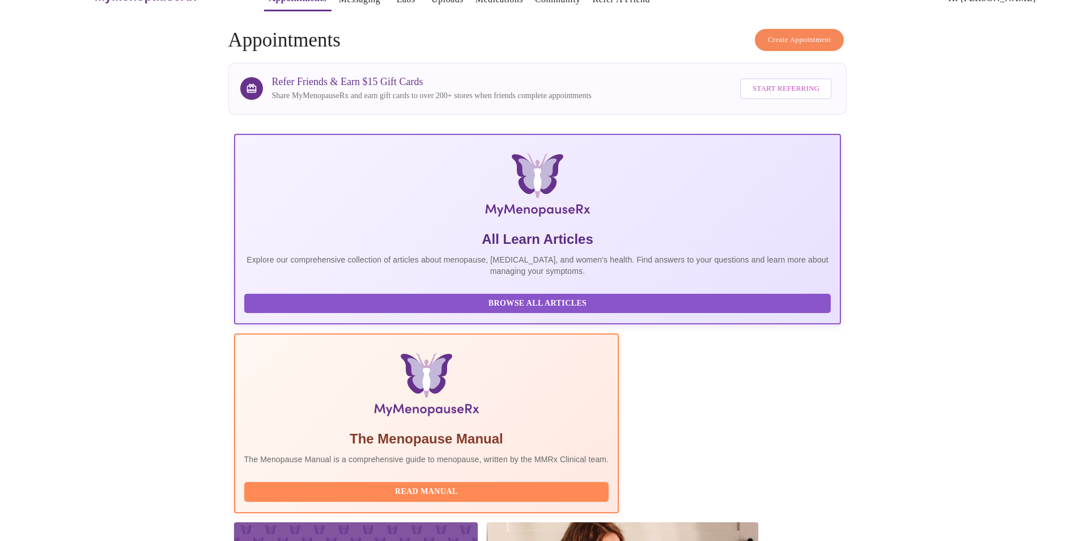
scroll to position [80, 0]
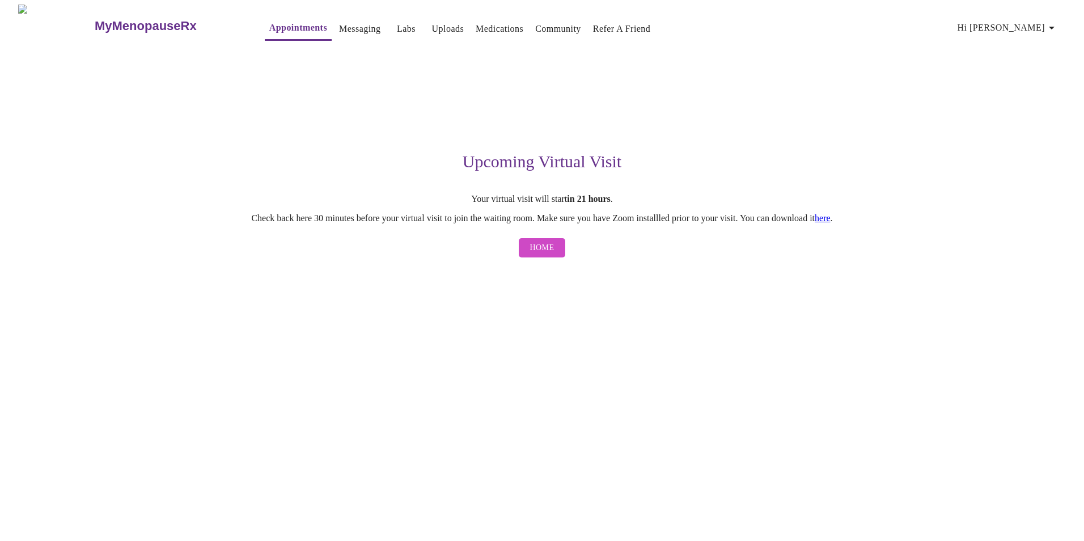
click at [830, 218] on link "here" at bounding box center [823, 218] width 16 height 10
